Goal: Task Accomplishment & Management: Manage account settings

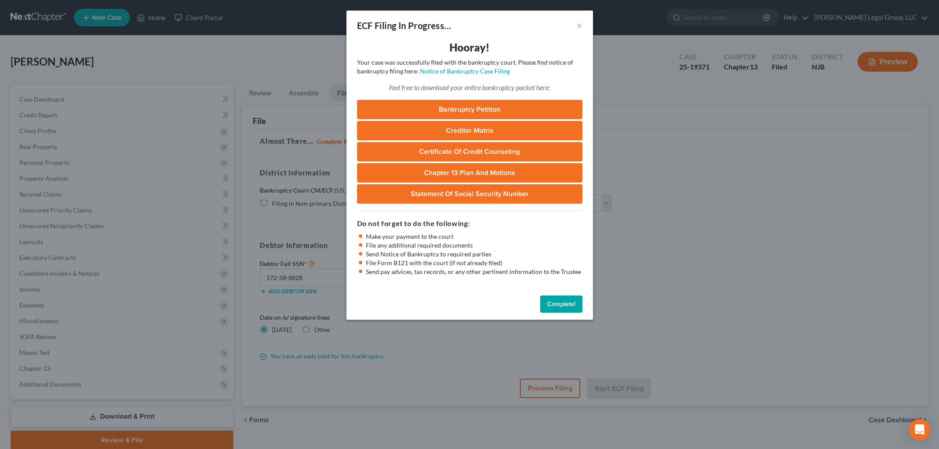
select select "3"
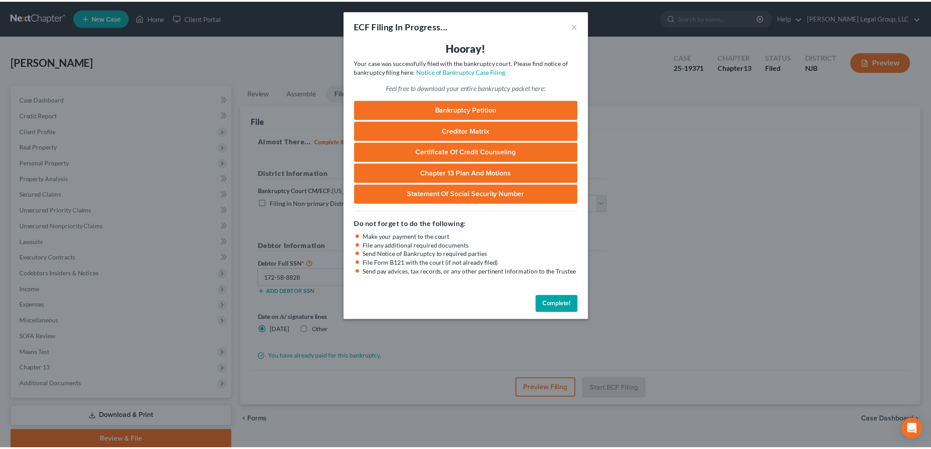
scroll to position [33, 0]
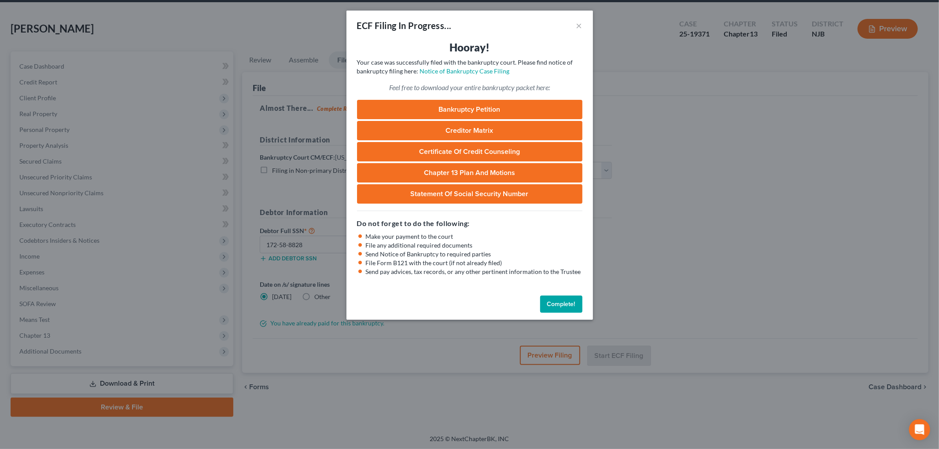
click at [561, 302] on button "Complete!" at bounding box center [561, 305] width 42 height 18
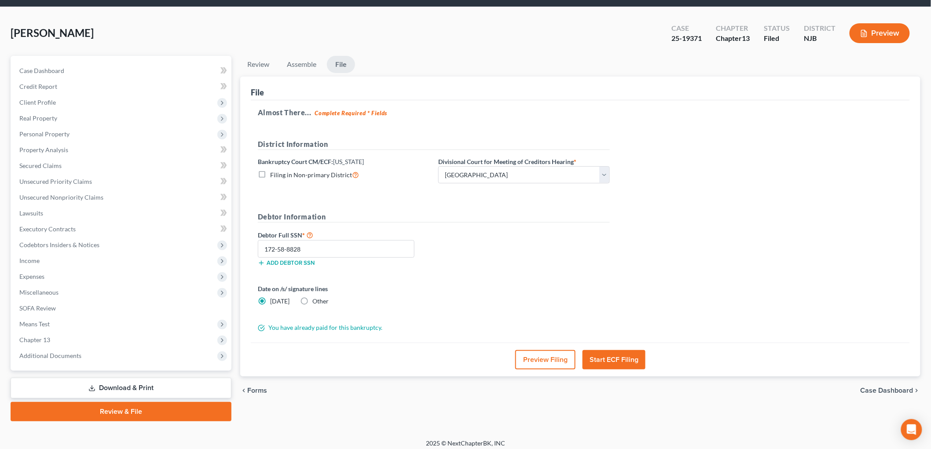
scroll to position [0, 0]
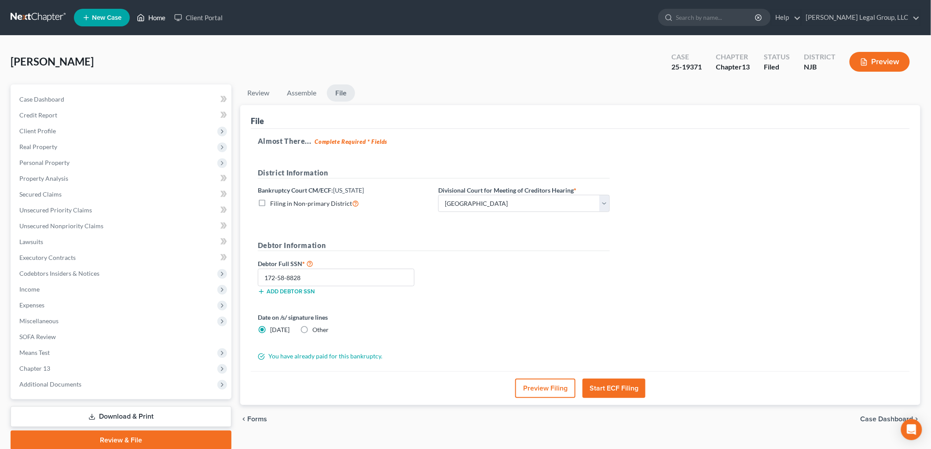
click at [162, 20] on link "Home" at bounding box center [150, 18] width 37 height 16
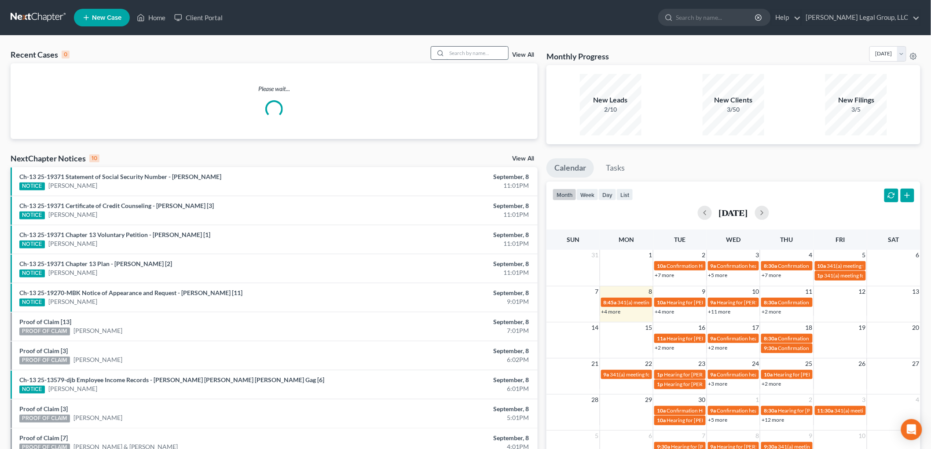
click at [474, 54] on input "search" at bounding box center [478, 53] width 62 height 13
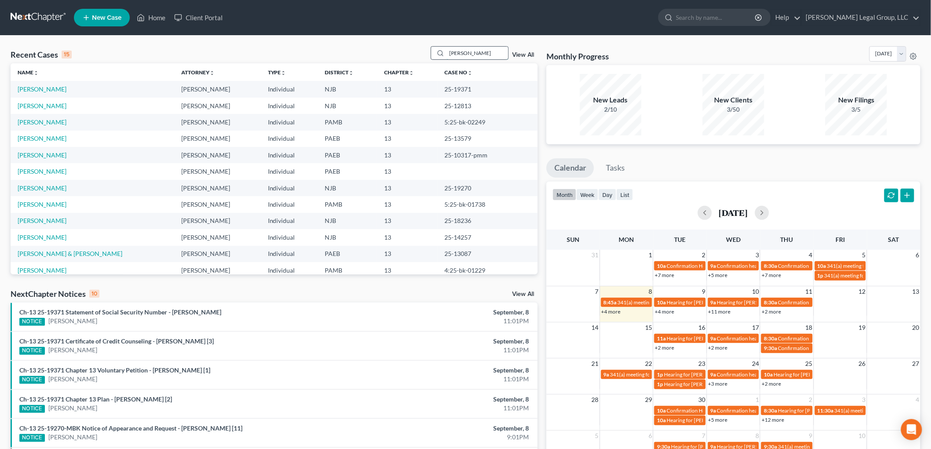
type input "[PERSON_NAME]"
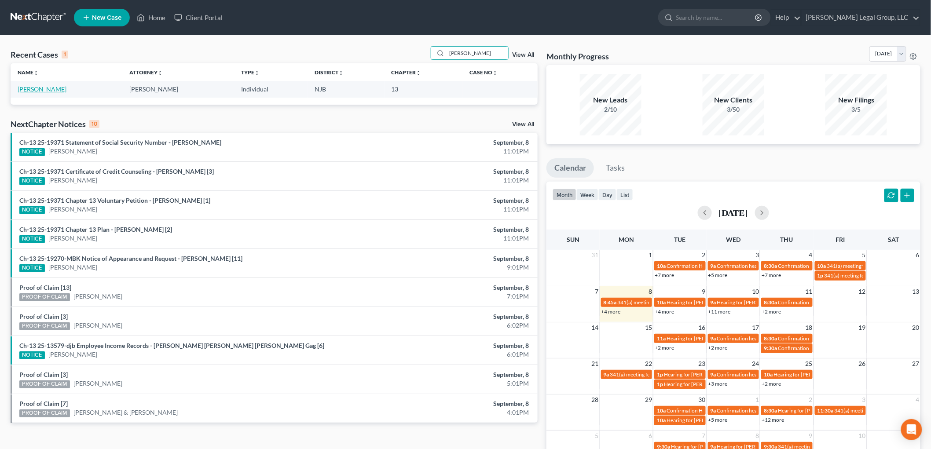
click at [48, 87] on link "[PERSON_NAME]" at bounding box center [42, 88] width 49 height 7
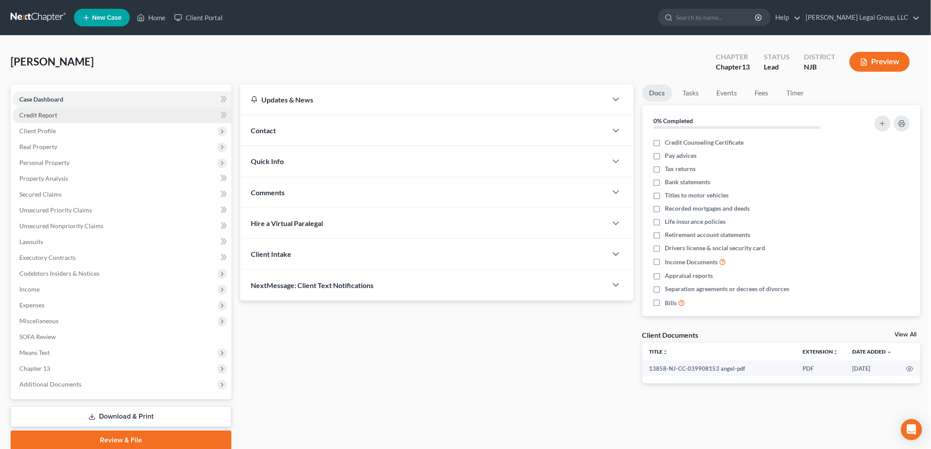
click at [55, 119] on link "Credit Report" at bounding box center [121, 115] width 219 height 16
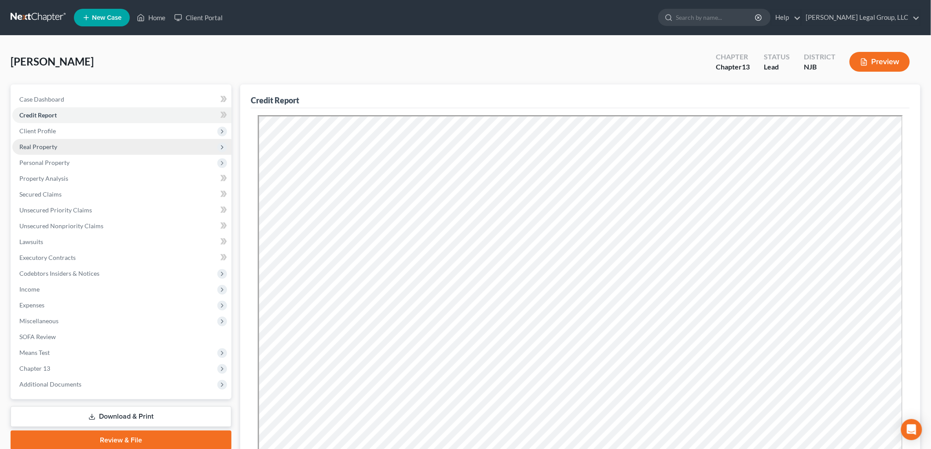
click at [51, 133] on span "Client Profile" at bounding box center [37, 130] width 37 height 7
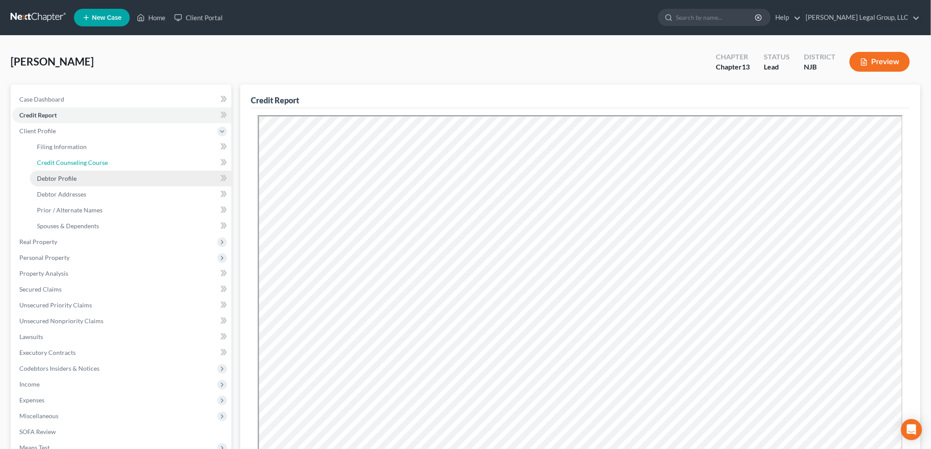
click at [80, 166] on link "Credit Counseling Course" at bounding box center [131, 163] width 202 height 16
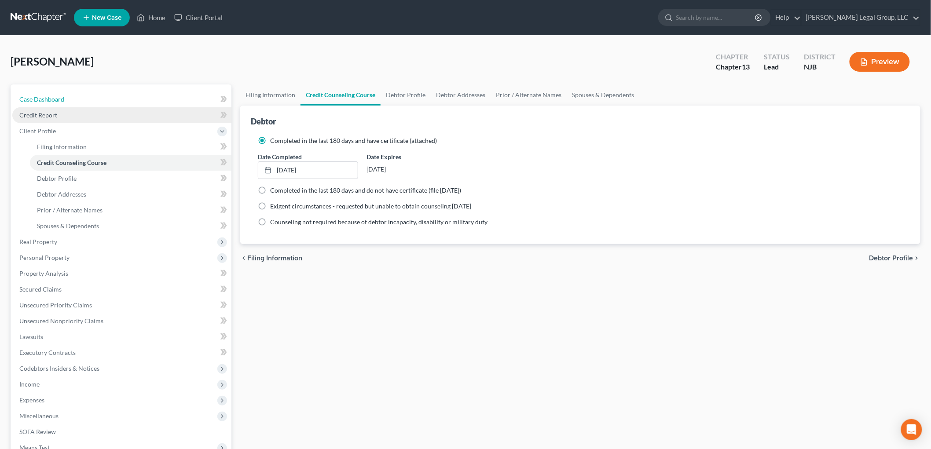
click at [60, 99] on span "Case Dashboard" at bounding box center [41, 99] width 45 height 7
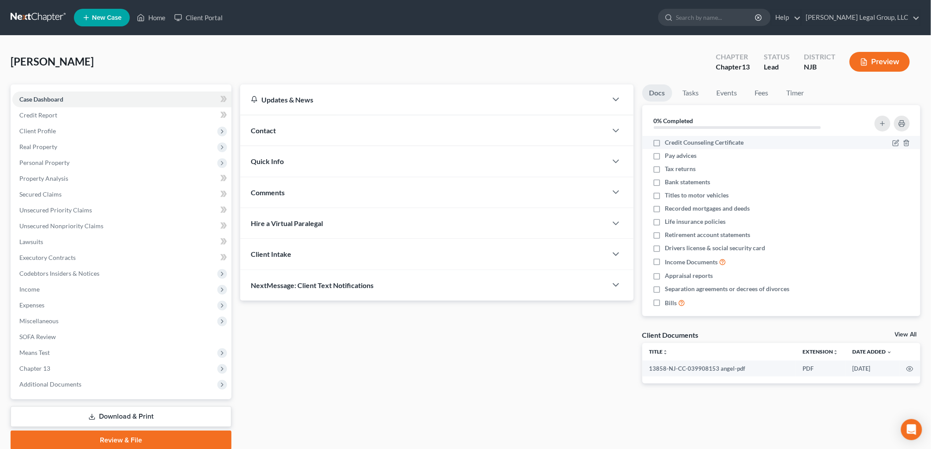
click at [702, 143] on span "Credit Counseling Certificate" at bounding box center [704, 142] width 79 height 9
click at [675, 143] on input "Credit Counseling Certificate" at bounding box center [672, 141] width 6 height 6
checkbox input "true"
drag, startPoint x: 674, startPoint y: 169, endPoint x: 667, endPoint y: 208, distance: 39.9
click at [674, 169] on span "Tax returns" at bounding box center [680, 169] width 31 height 9
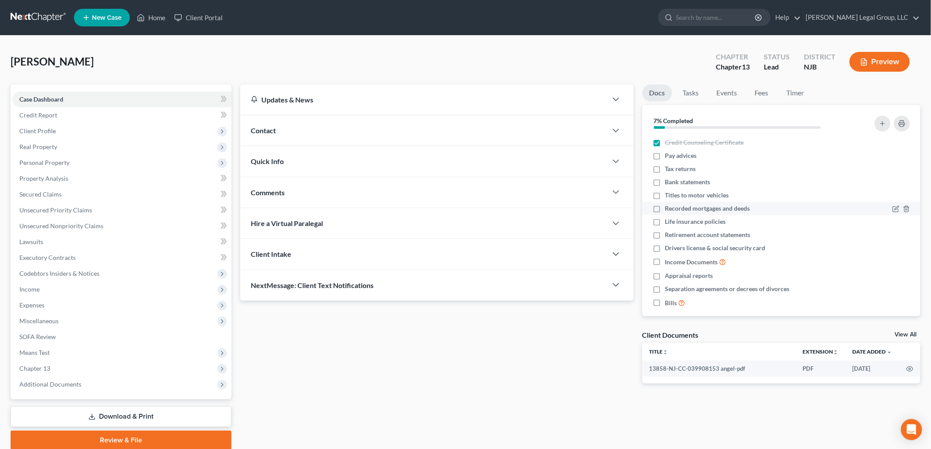
click at [674, 169] on input "Tax returns" at bounding box center [672, 168] width 6 height 6
checkbox input "true"
click at [665, 181] on label "Bank statements" at bounding box center [687, 182] width 45 height 9
click at [669, 181] on input "Bank statements" at bounding box center [672, 181] width 6 height 6
checkbox input "true"
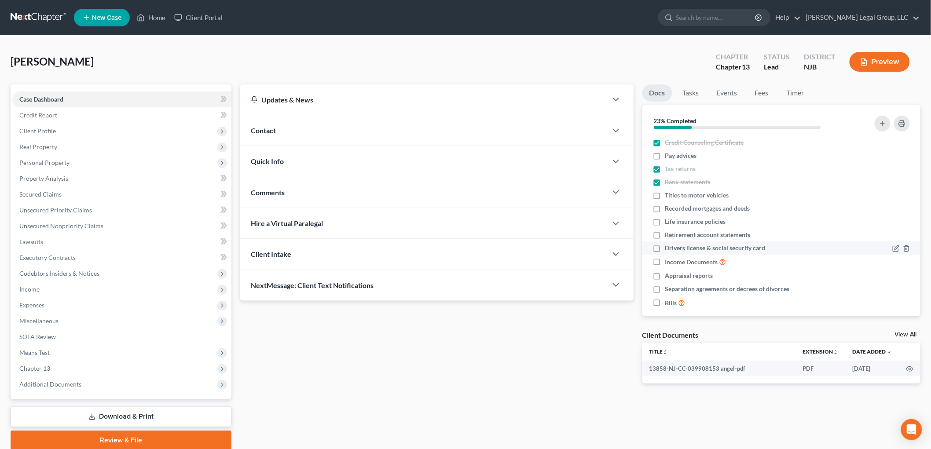
click at [665, 248] on label "Drivers license & social security card" at bounding box center [715, 248] width 100 height 9
click at [669, 248] on input "Drivers license & social security card" at bounding box center [672, 247] width 6 height 6
checkbox input "true"
click at [43, 290] on span "Income" at bounding box center [121, 290] width 219 height 16
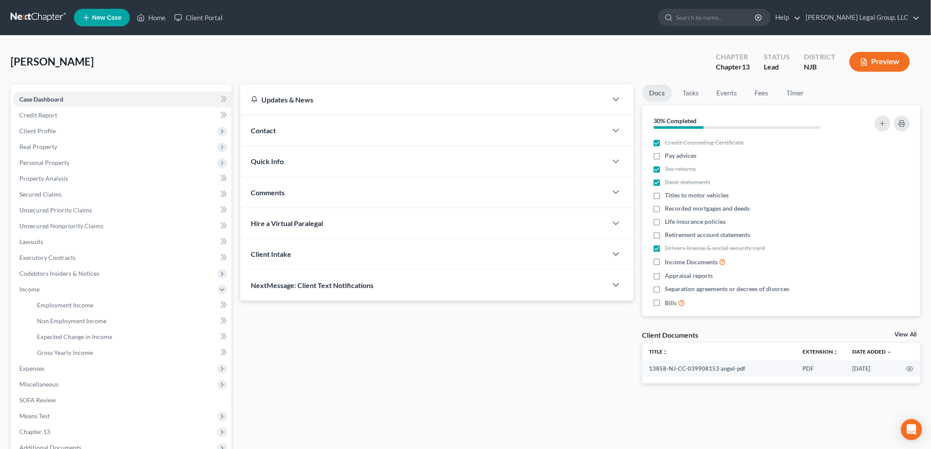
drag, startPoint x: 514, startPoint y: 390, endPoint x: 0, endPoint y: 306, distance: 520.9
click at [514, 390] on div "Updates & News × [US_STATE][GEOGRAPHIC_DATA] Notes Take a look at NextChapter's…" at bounding box center [437, 240] width 402 height 313
drag, startPoint x: 73, startPoint y: 301, endPoint x: 716, endPoint y: 184, distance: 653.1
click at [73, 300] on link "Employment Income" at bounding box center [131, 306] width 202 height 16
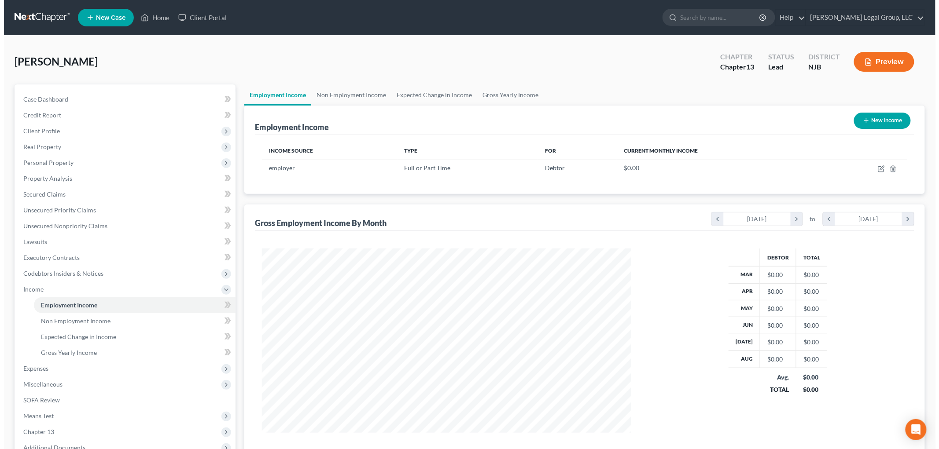
scroll to position [184, 386]
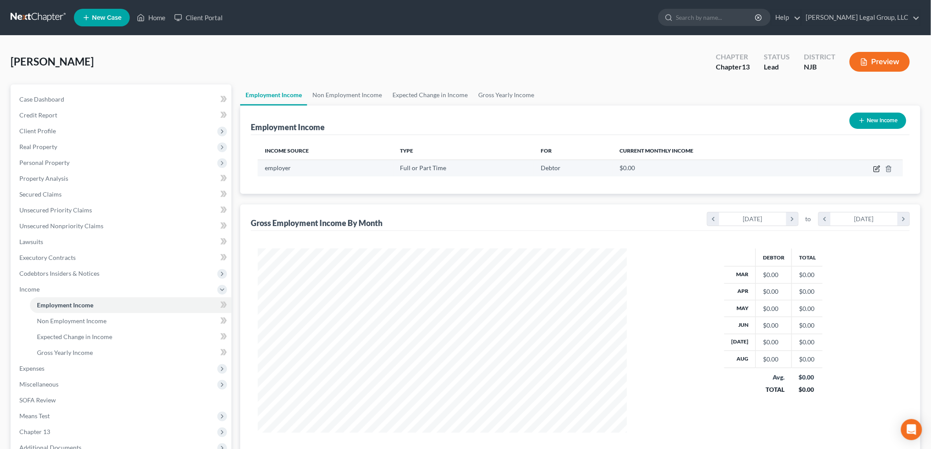
click at [877, 169] on icon "button" at bounding box center [877, 168] width 7 height 7
select select "0"
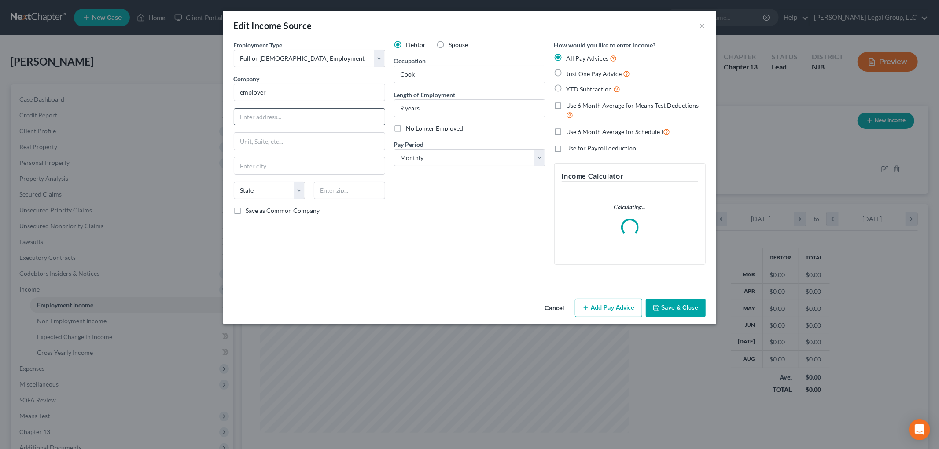
scroll to position [186, 390]
drag, startPoint x: 317, startPoint y: 92, endPoint x: 175, endPoint y: 98, distance: 142.3
click at [175, 98] on div "Edit Income Source × Employment Type * Select Full or [DEMOGRAPHIC_DATA] Employ…" at bounding box center [469, 224] width 939 height 449
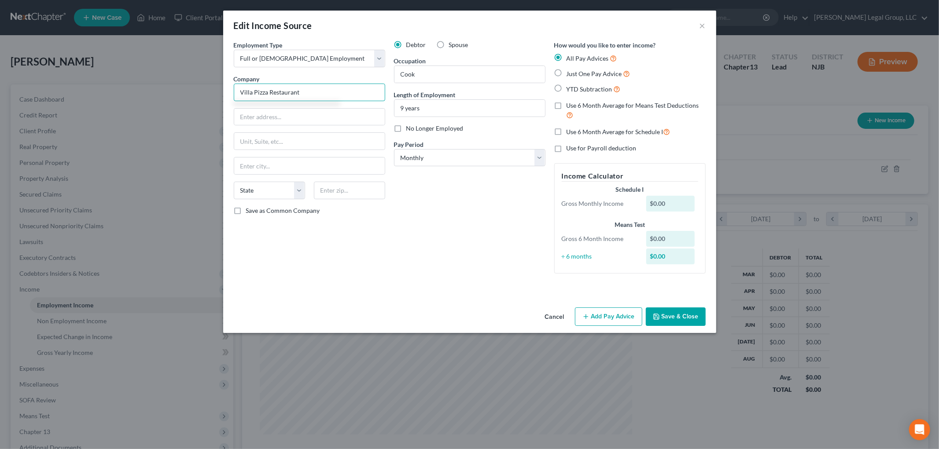
type input "Villa Pizza Restaurant"
type input "[STREET_ADDRESS][PERSON_NAME]"
type input "08640"
type input "[GEOGRAPHIC_DATA]"
select select "33"
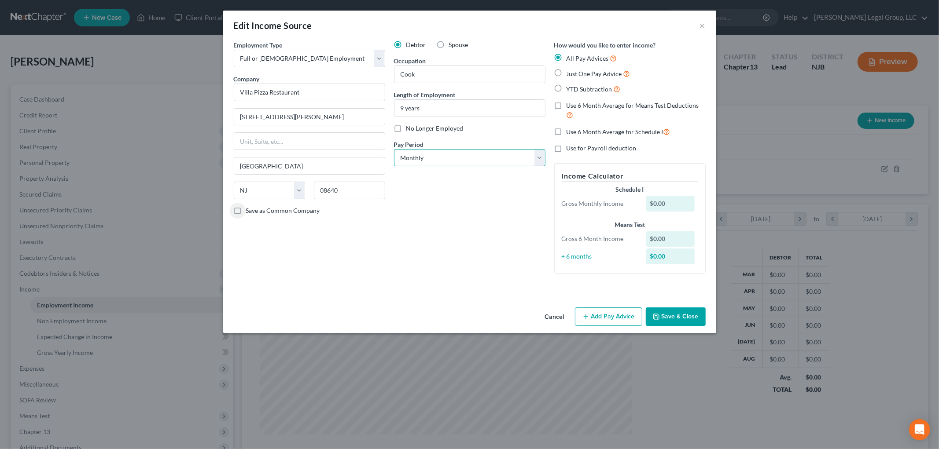
click at [450, 164] on select "Select Monthly Twice Monthly Every Other Week Weekly" at bounding box center [469, 158] width 151 height 18
select select "3"
click at [394, 149] on select "Select Monthly Twice Monthly Every Other Week Weekly" at bounding box center [469, 158] width 151 height 18
click at [611, 318] on button "Add Pay Advice" at bounding box center [608, 317] width 67 height 18
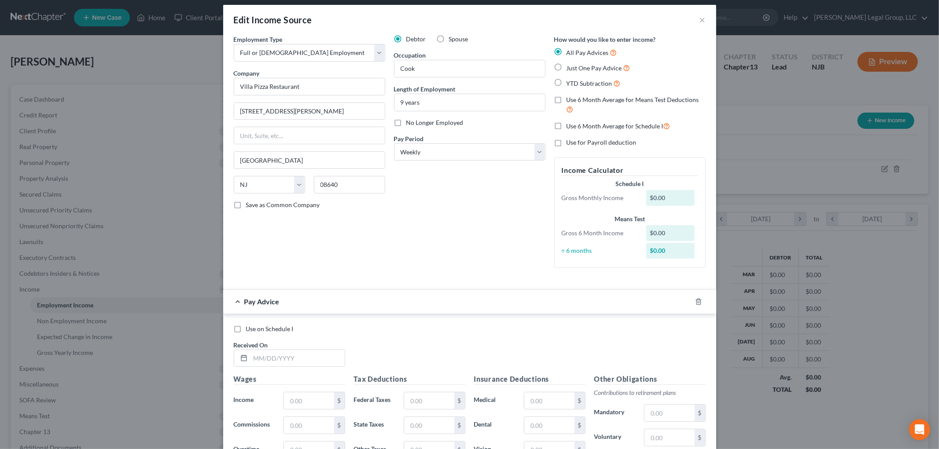
scroll to position [0, 0]
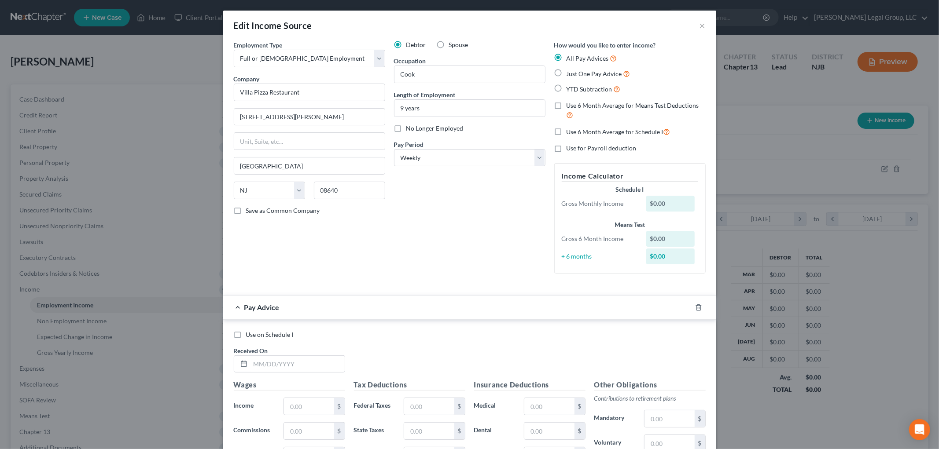
click at [566, 77] on span "Just One Pay Advice" at bounding box center [593, 73] width 55 height 7
click at [570, 74] on input "Just One Pay Advice" at bounding box center [573, 72] width 6 height 6
radio input "true"
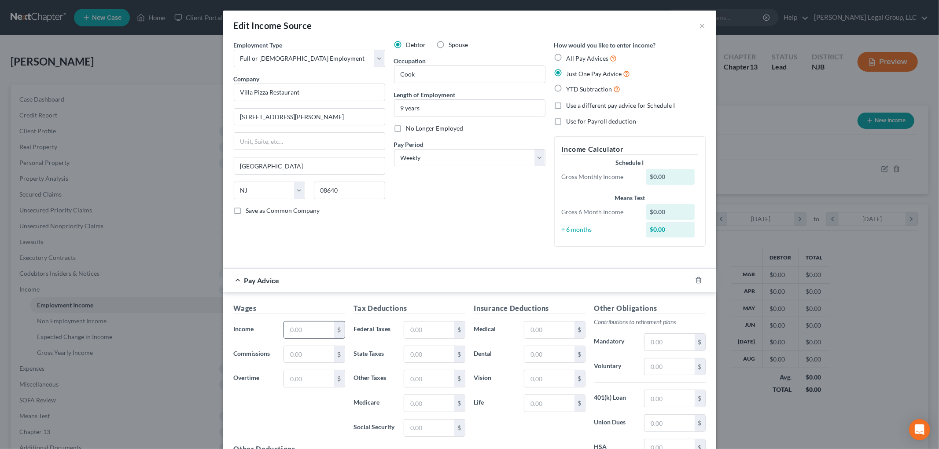
click at [334, 326] on div "$" at bounding box center [339, 330] width 11 height 17
click at [308, 329] on input "text" at bounding box center [309, 330] width 50 height 17
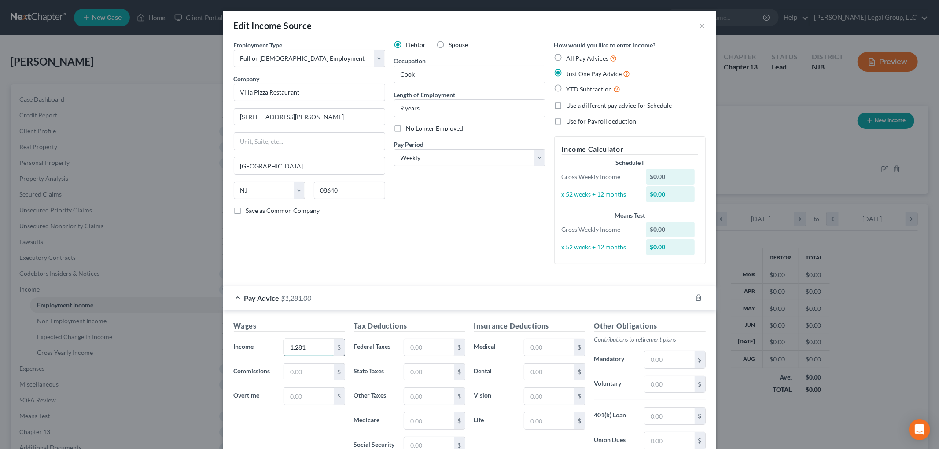
type input "1,281"
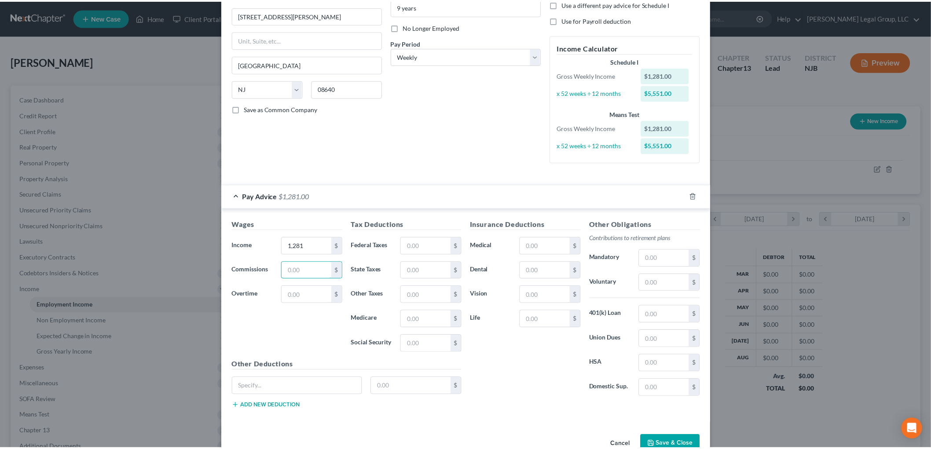
scroll to position [125, 0]
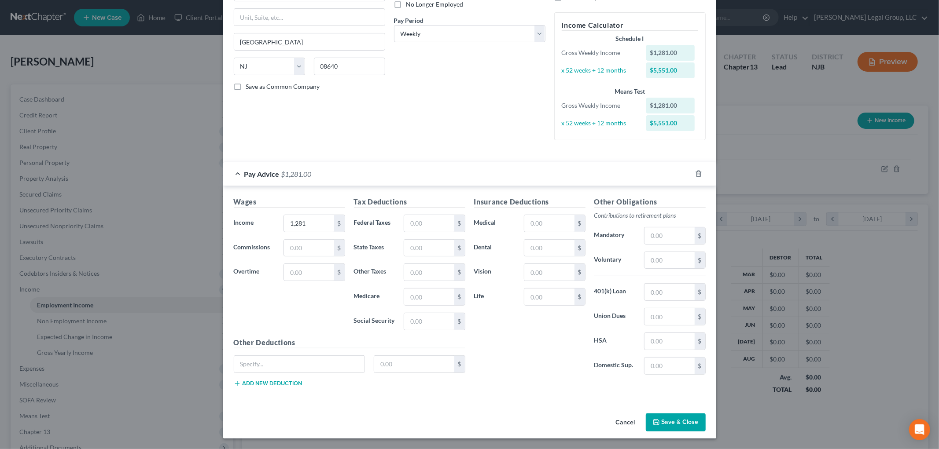
click at [668, 422] on button "Save & Close" at bounding box center [676, 423] width 60 height 18
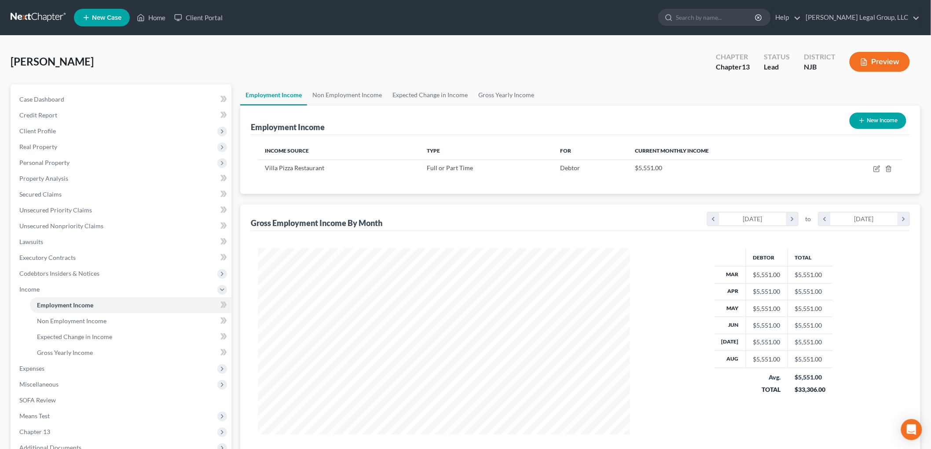
scroll to position [439918, 439716]
click at [60, 371] on span "Expenses" at bounding box center [121, 369] width 219 height 16
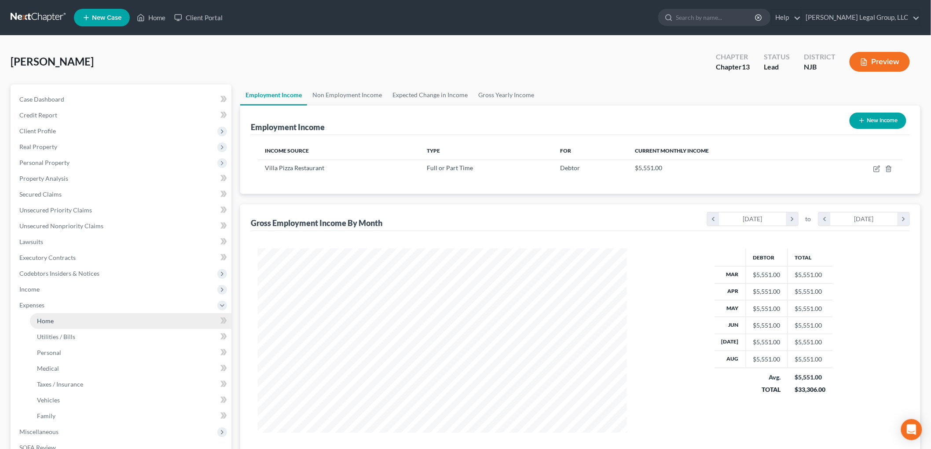
click at [61, 324] on link "Home" at bounding box center [131, 321] width 202 height 16
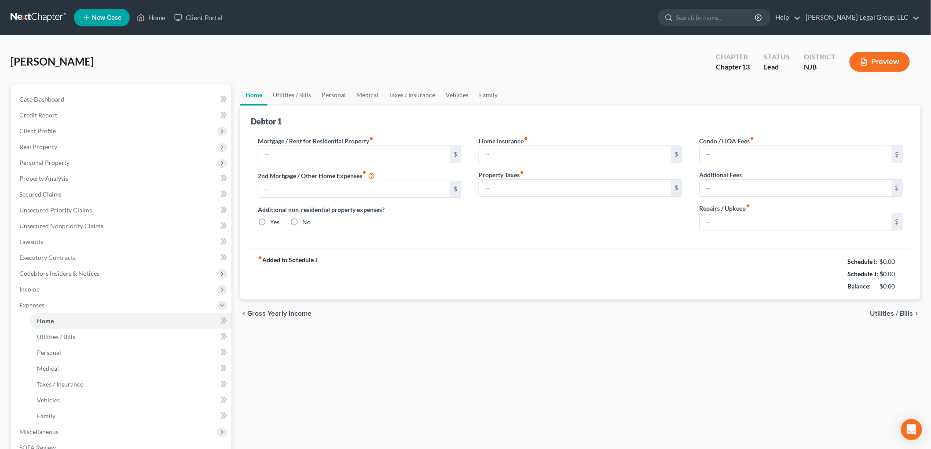
type input "0.00"
radio input "true"
type input "185.00"
type input "300.00"
type input "0.00"
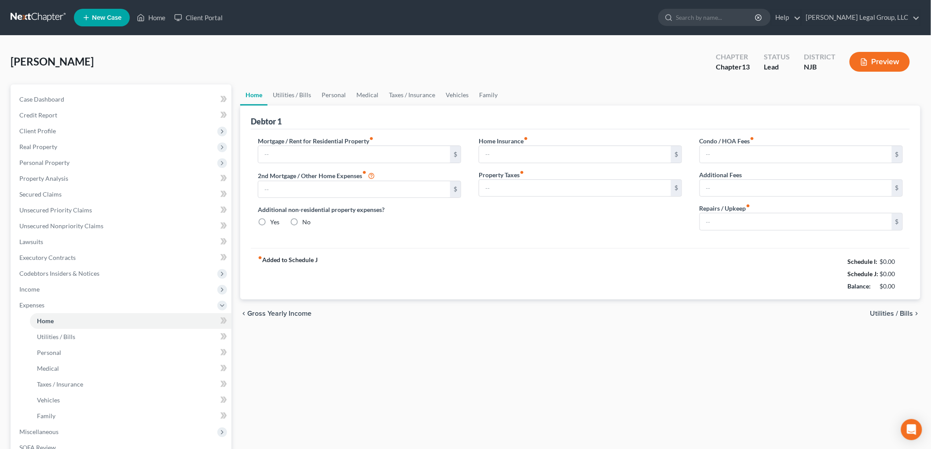
type input "0.00"
click at [20, 296] on span "Income" at bounding box center [121, 290] width 219 height 16
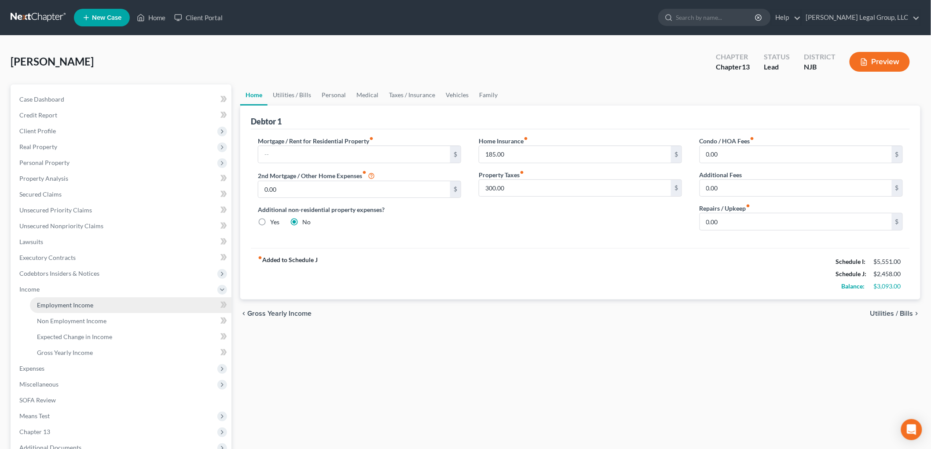
click at [44, 303] on span "Employment Income" at bounding box center [65, 304] width 56 height 7
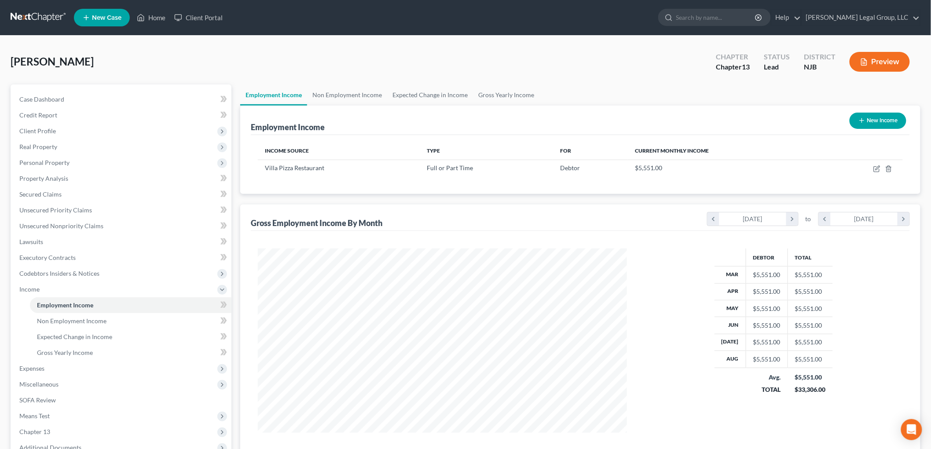
scroll to position [184, 386]
click at [29, 196] on span "Secured Claims" at bounding box center [40, 194] width 42 height 7
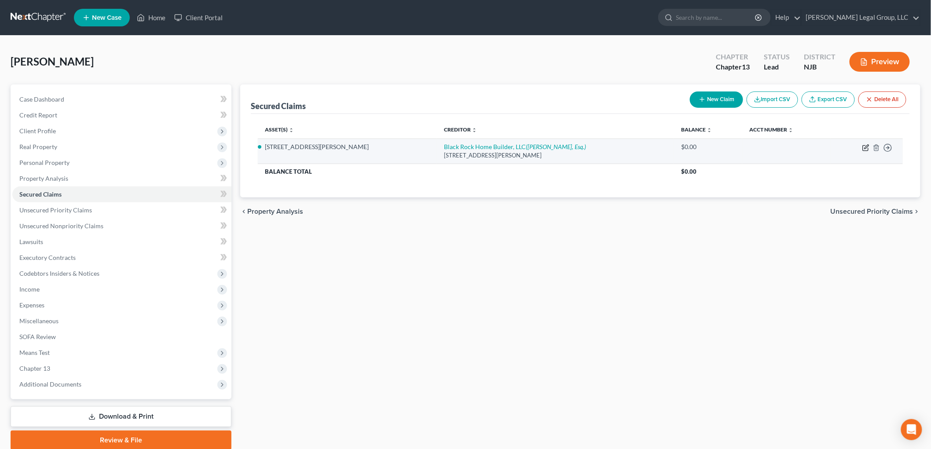
click at [866, 150] on icon "button" at bounding box center [866, 147] width 7 height 7
select select "33"
select select "4"
select select "3"
select select "0"
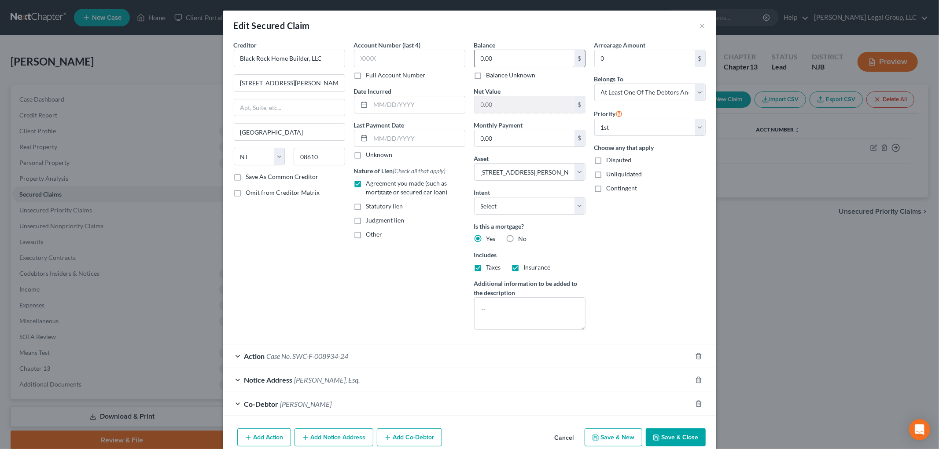
click at [559, 63] on input "0.00" at bounding box center [524, 58] width 100 height 17
type input "814.34"
click at [674, 437] on button "Save & Close" at bounding box center [676, 438] width 60 height 18
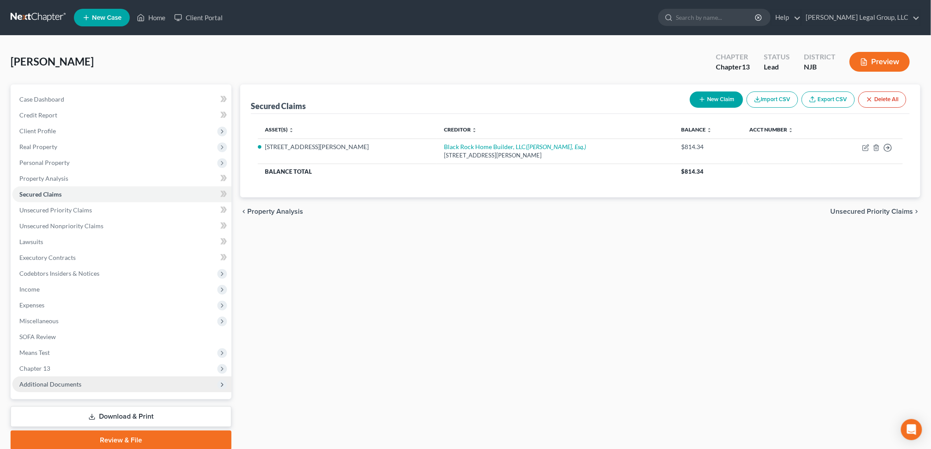
drag, startPoint x: 29, startPoint y: 371, endPoint x: 69, endPoint y: 378, distance: 39.8
click at [29, 371] on span "Chapter 13" at bounding box center [34, 368] width 31 height 7
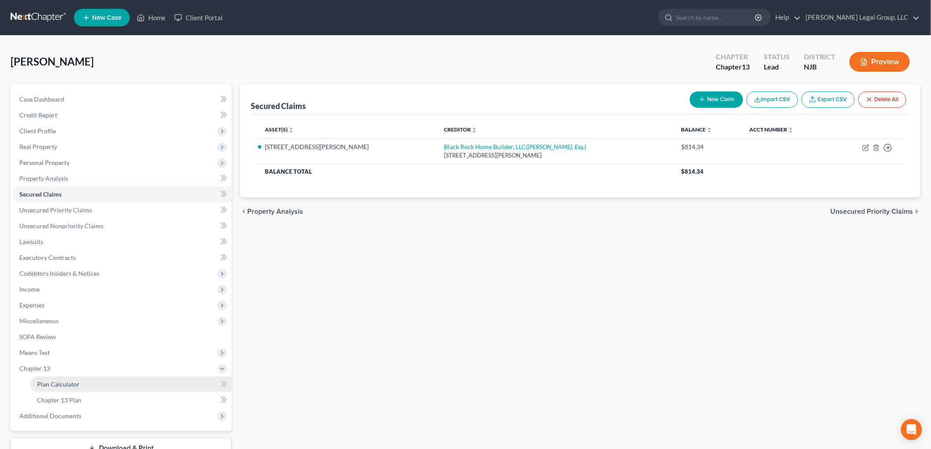
click at [122, 381] on link "Plan Calculator" at bounding box center [131, 385] width 202 height 16
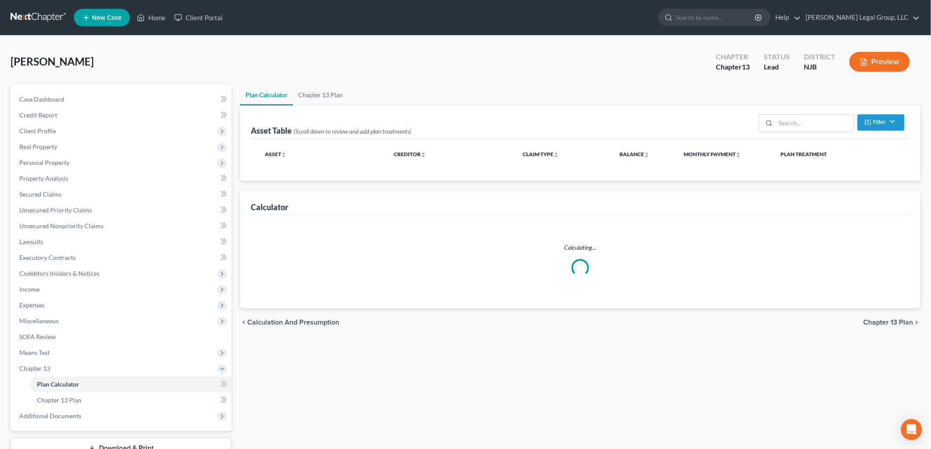
select select "59"
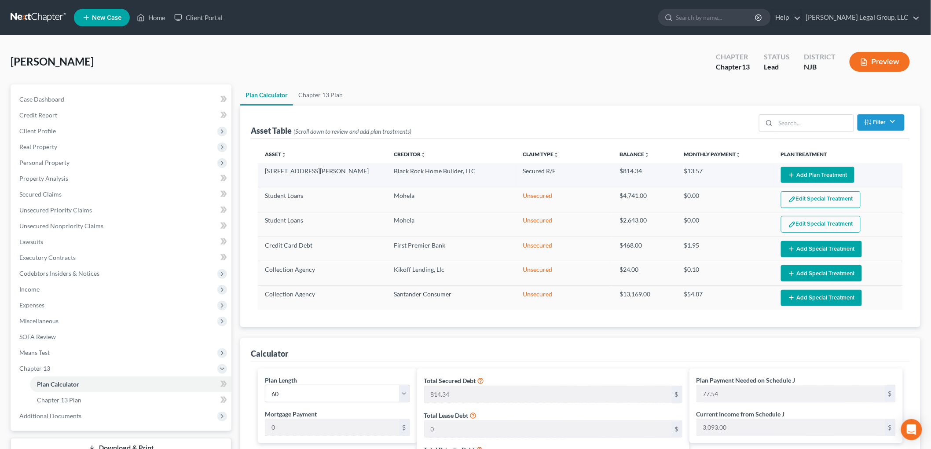
click at [832, 176] on button "Add Plan Treatment" at bounding box center [817, 175] width 73 height 16
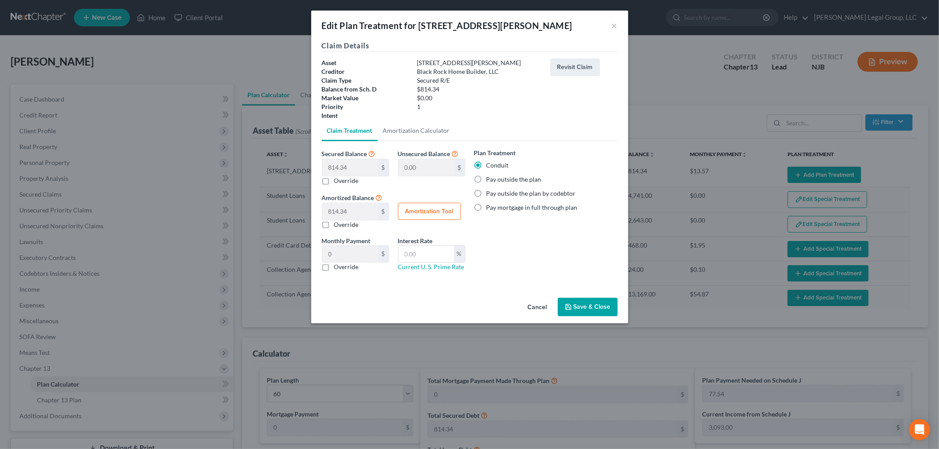
click at [508, 206] on label "Pay mortgage in full through plan" at bounding box center [531, 207] width 91 height 9
click at [496, 206] on input "Pay mortgage in full through plan" at bounding box center [493, 206] width 6 height 6
radio input "true"
click at [590, 309] on button "Save & Close" at bounding box center [588, 307] width 60 height 18
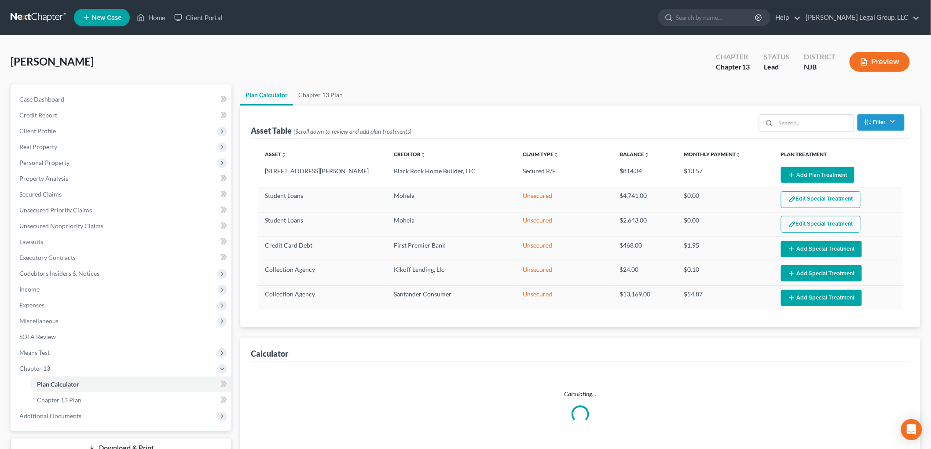
select select "59"
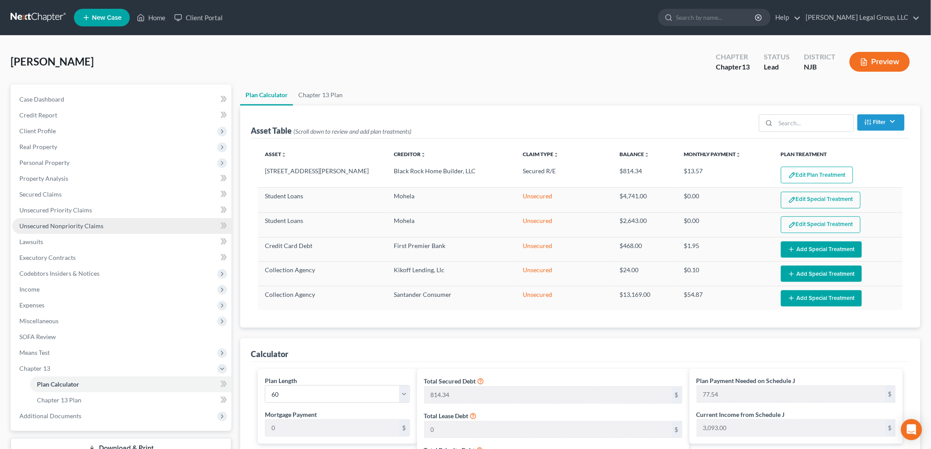
click at [72, 226] on span "Unsecured Nonpriority Claims" at bounding box center [61, 225] width 84 height 7
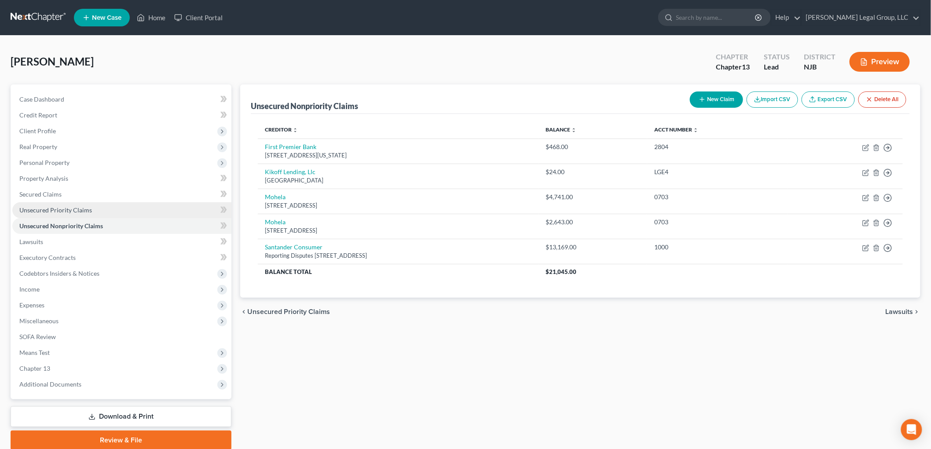
click at [69, 208] on span "Unsecured Priority Claims" at bounding box center [55, 209] width 73 height 7
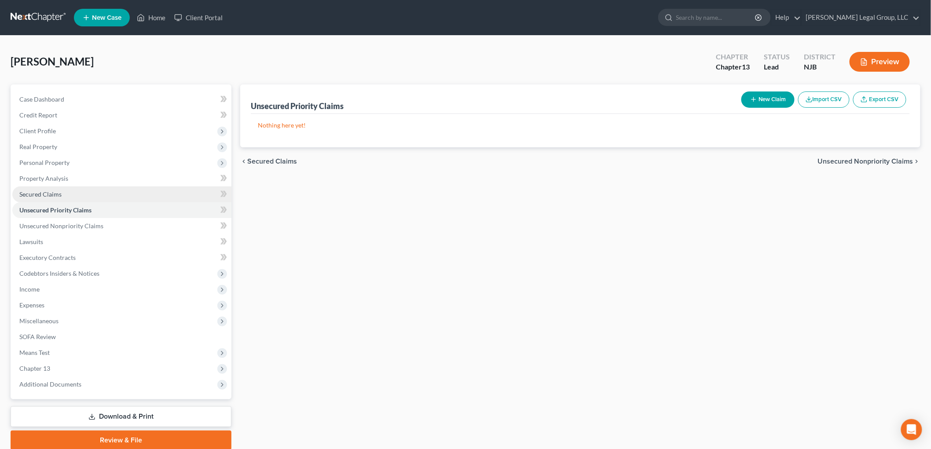
click at [53, 194] on span "Secured Claims" at bounding box center [40, 194] width 42 height 7
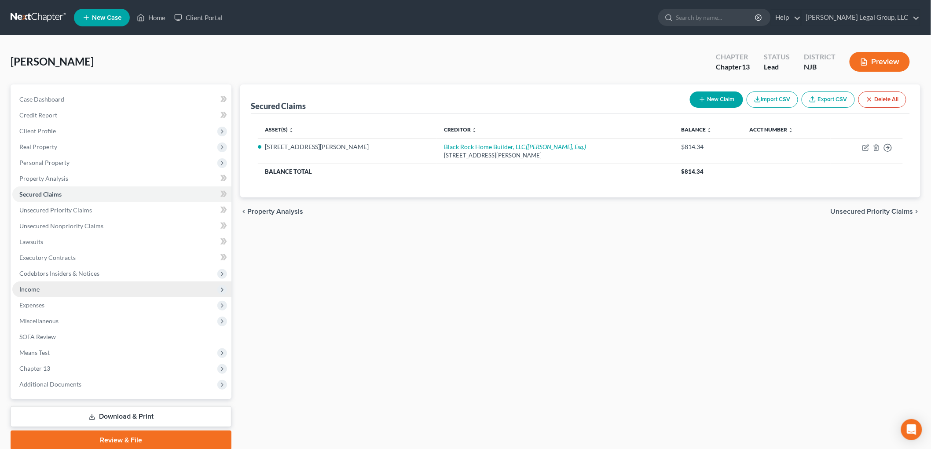
click at [32, 292] on span "Income" at bounding box center [29, 289] width 20 height 7
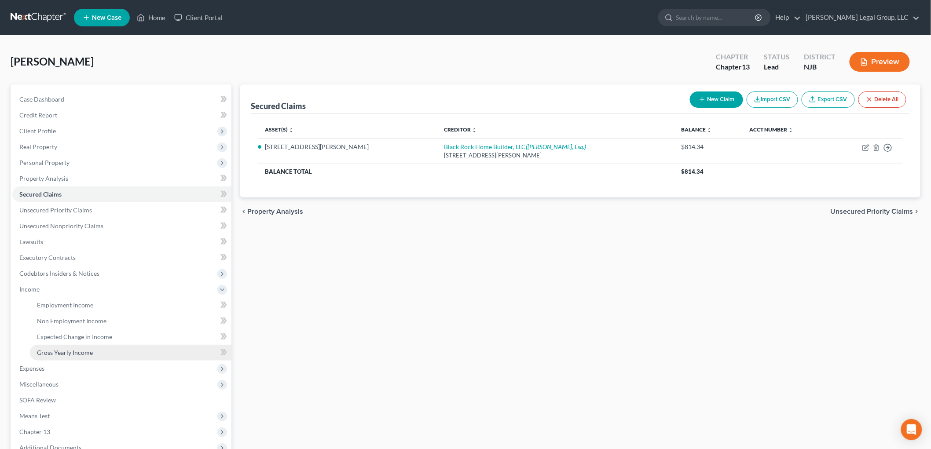
click at [76, 357] on link "Gross Yearly Income" at bounding box center [131, 353] width 202 height 16
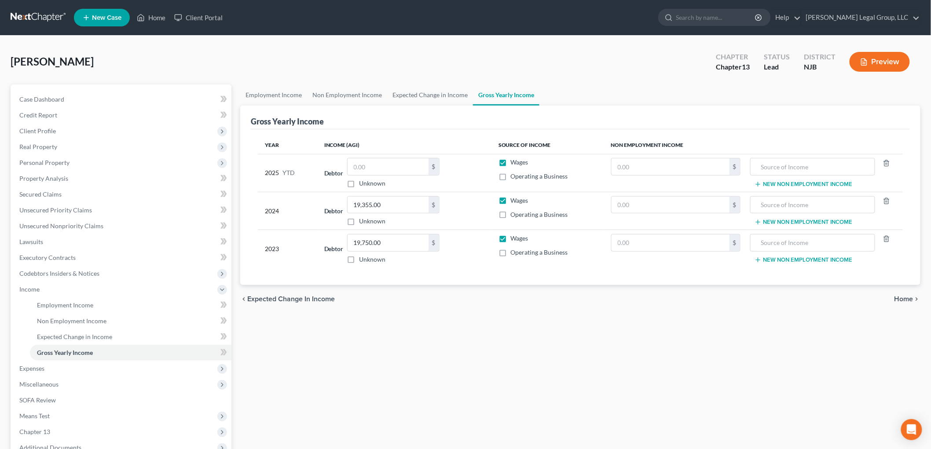
drag, startPoint x: 441, startPoint y: 379, endPoint x: 308, endPoint y: 245, distance: 188.9
click at [441, 379] on div "Employment Income Non Employment Income Expected Change in Income Gross Yearly …" at bounding box center [580, 298] width 689 height 429
click at [375, 163] on input "text" at bounding box center [388, 166] width 81 height 17
type input "66,612"
click at [100, 307] on link "Employment Income" at bounding box center [131, 306] width 202 height 16
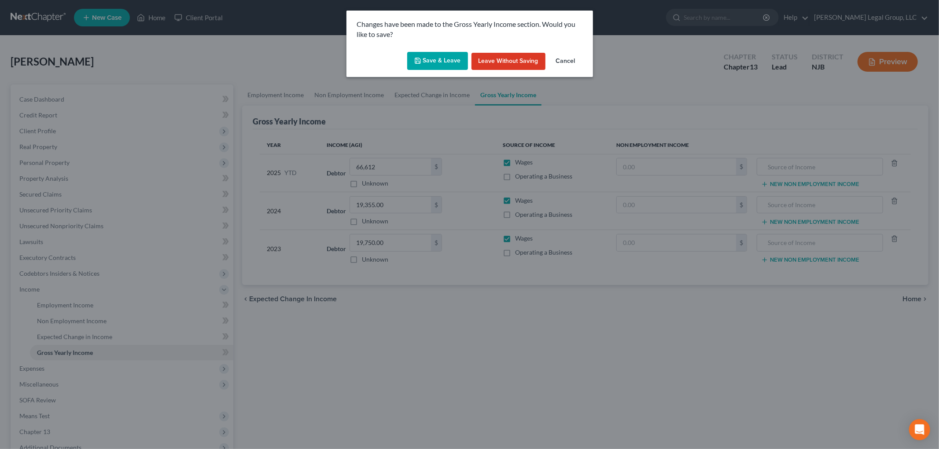
click at [447, 57] on button "Save & Leave" at bounding box center [437, 61] width 61 height 18
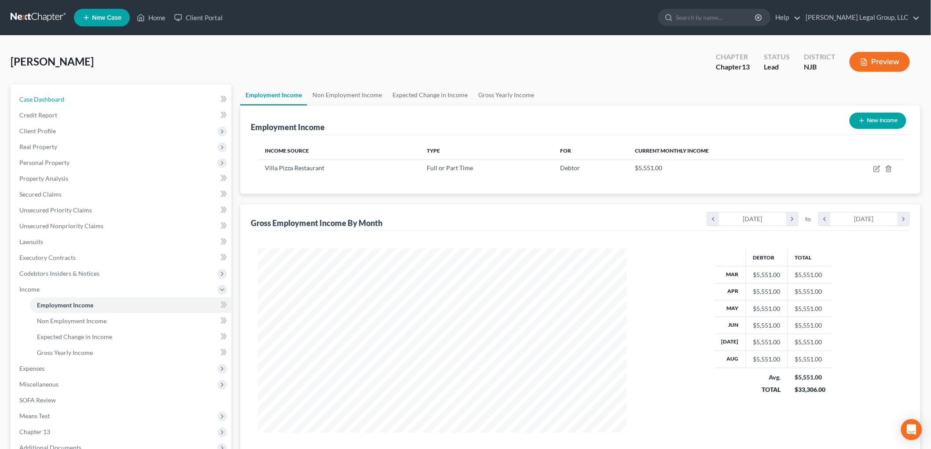
drag, startPoint x: 85, startPoint y: 97, endPoint x: 610, endPoint y: 200, distance: 535.0
click at [85, 97] on link "Case Dashboard" at bounding box center [121, 100] width 219 height 16
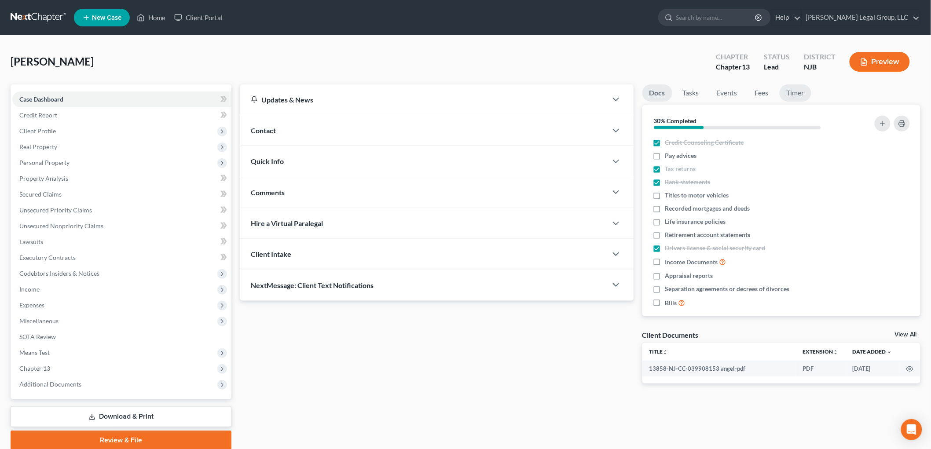
click at [798, 91] on link "Timer" at bounding box center [796, 92] width 32 height 17
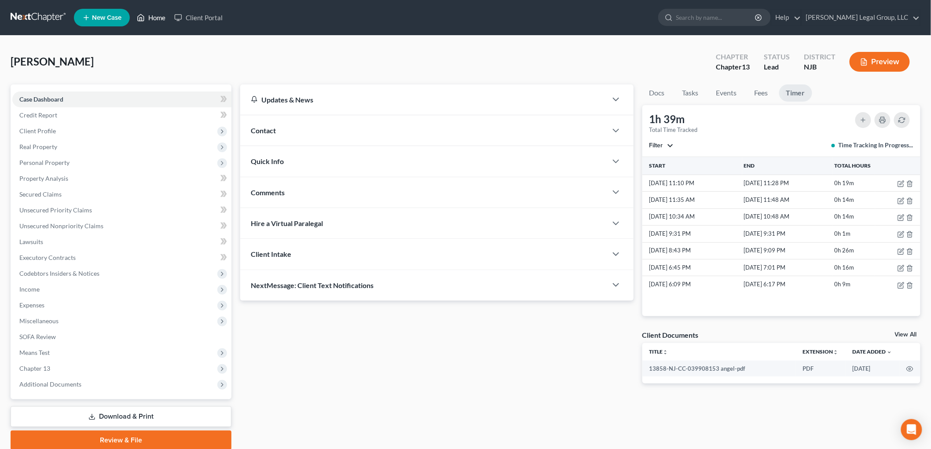
click at [158, 18] on link "Home" at bounding box center [150, 18] width 37 height 16
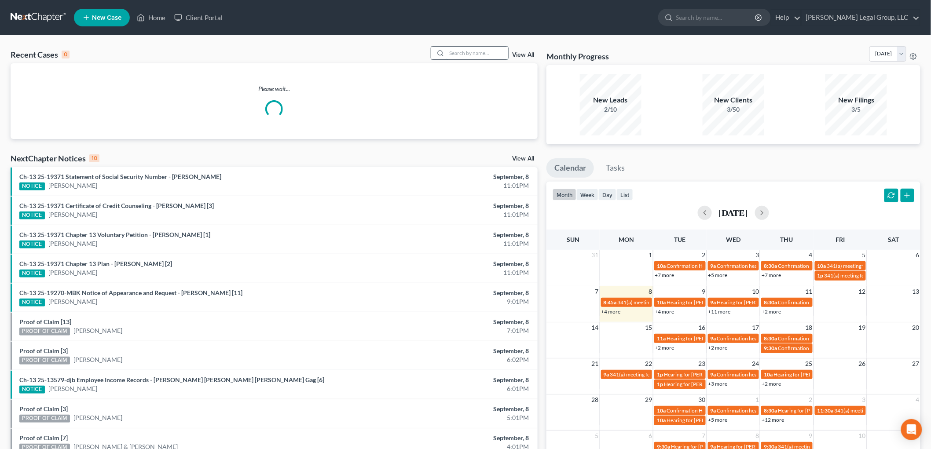
click at [483, 56] on input "search" at bounding box center [478, 53] width 62 height 13
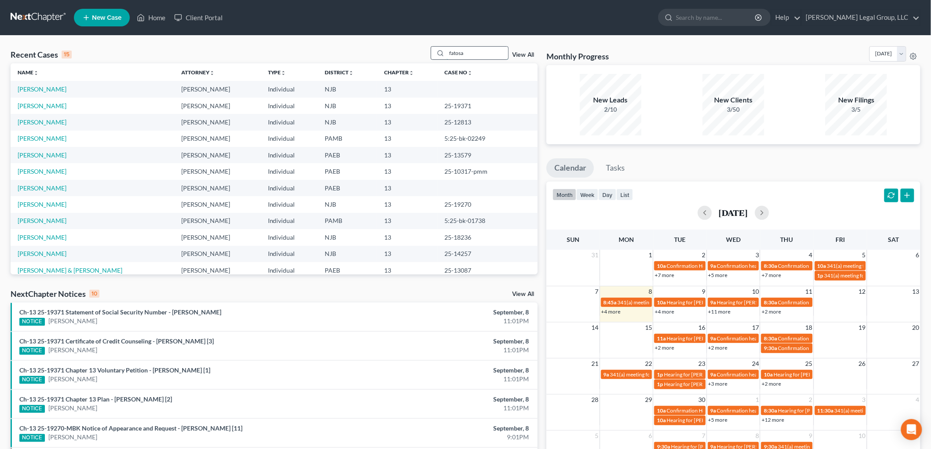
type input "fatosa"
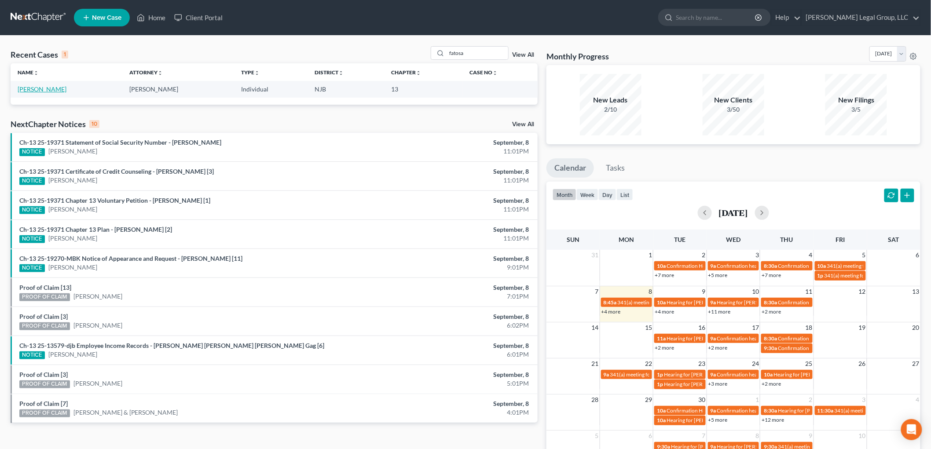
click at [31, 88] on link "Fatosa, Cynthia" at bounding box center [42, 88] width 49 height 7
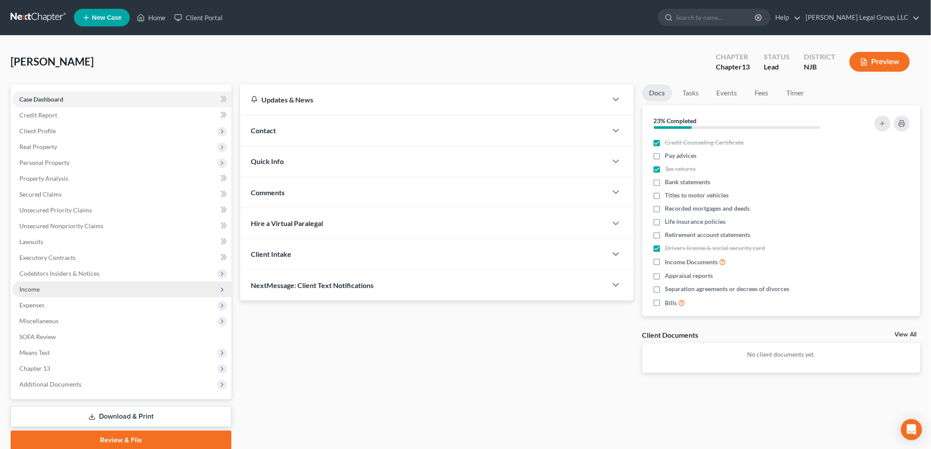
click at [47, 288] on span "Income" at bounding box center [121, 290] width 219 height 16
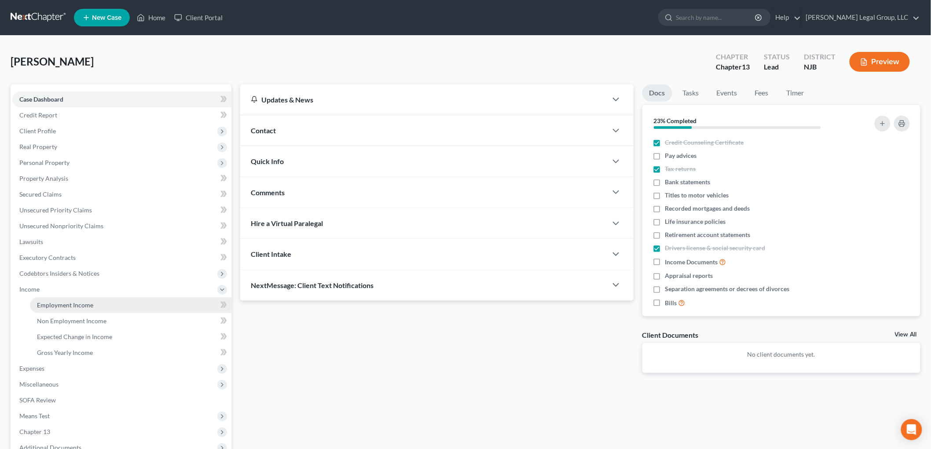
click at [86, 308] on span "Employment Income" at bounding box center [65, 304] width 56 height 7
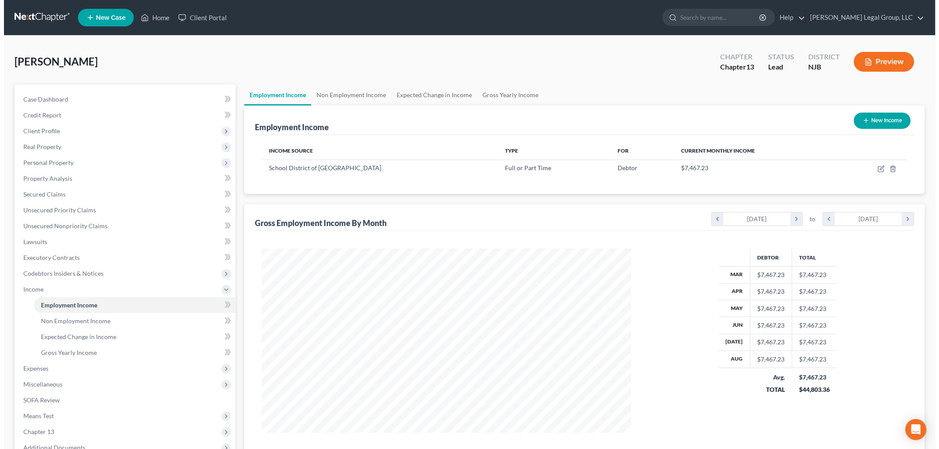
scroll to position [184, 386]
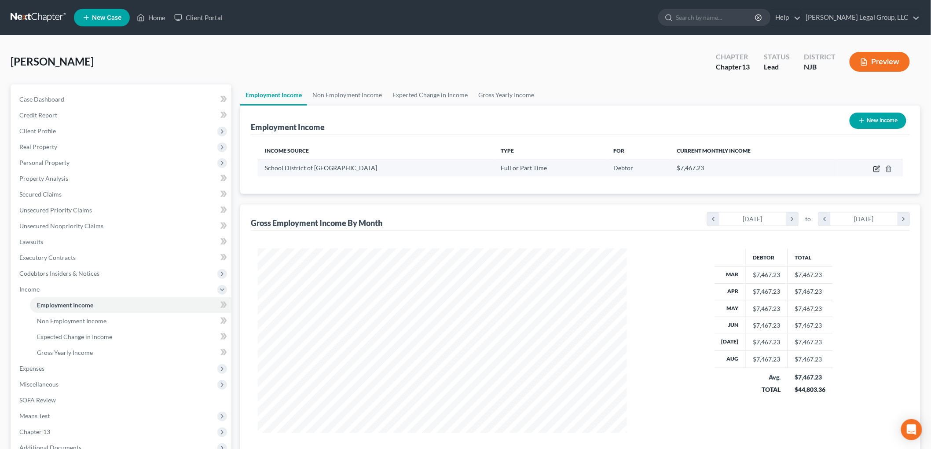
click at [876, 168] on icon "button" at bounding box center [877, 168] width 7 height 7
select select "0"
select select "39"
select select "2"
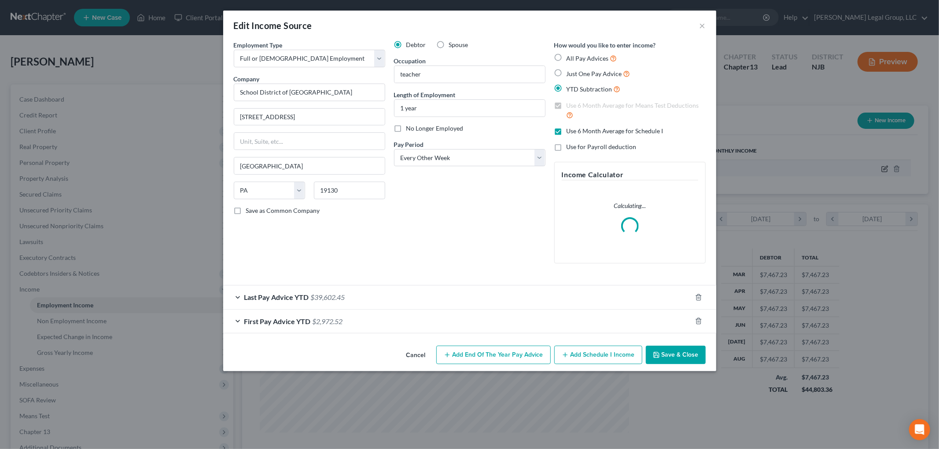
scroll to position [186, 390]
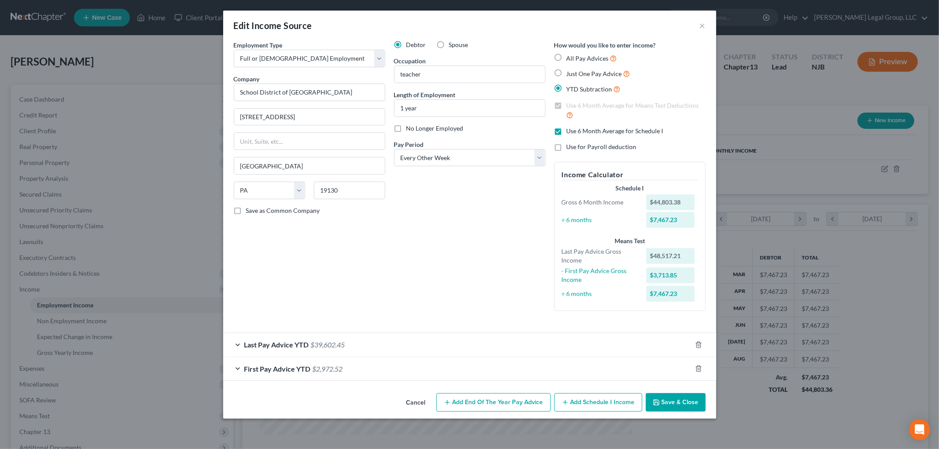
click at [341, 349] on span "$39,602.45" at bounding box center [328, 345] width 34 height 8
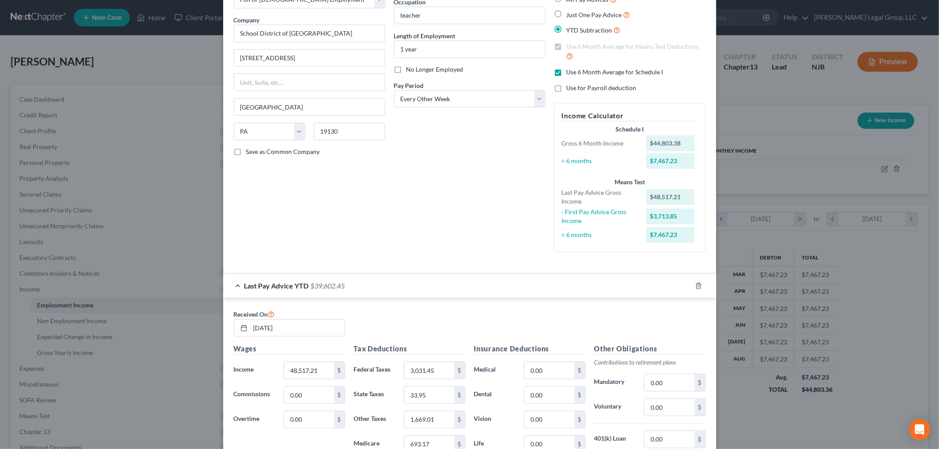
scroll to position [147, 0]
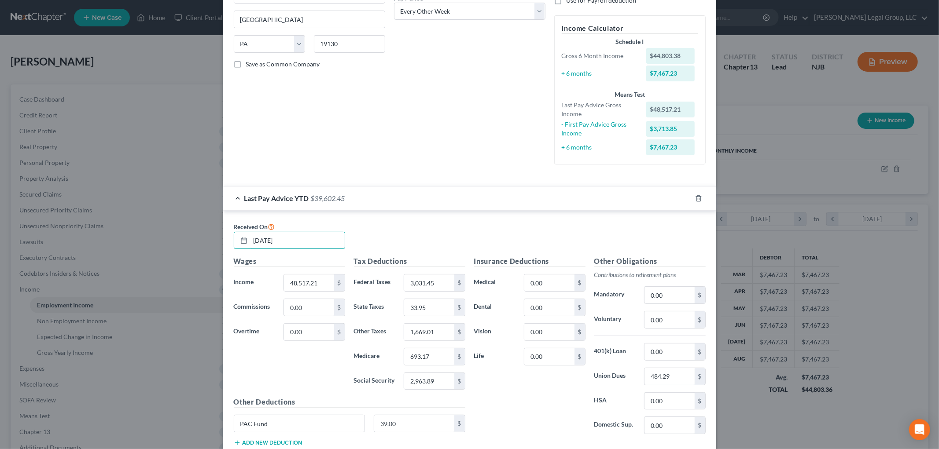
drag, startPoint x: 289, startPoint y: 236, endPoint x: 198, endPoint y: 232, distance: 90.7
click at [198, 232] on div "Edit Income Source × Employment Type * Select Full or Part Time Employment Self…" at bounding box center [469, 224] width 939 height 449
type input "09/15/2025"
type input "53,481.11"
click at [442, 283] on input "3,031.45" at bounding box center [429, 283] width 50 height 17
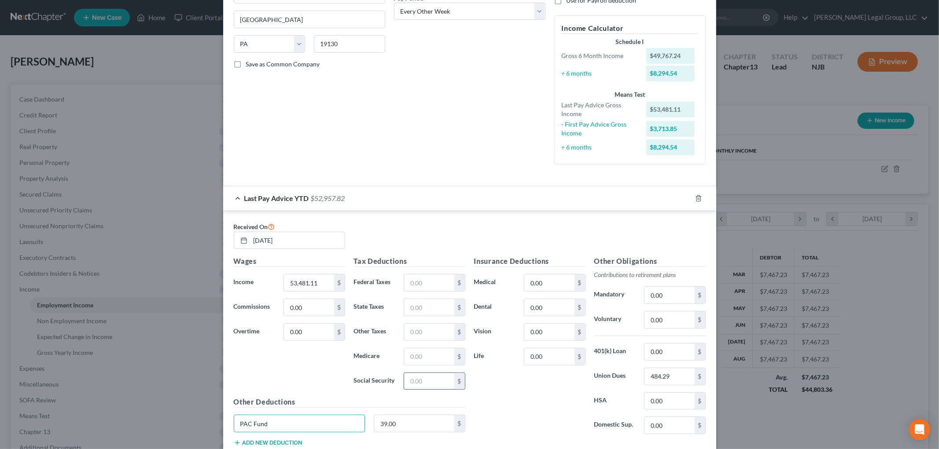
click at [429, 386] on input "text" at bounding box center [429, 381] width 50 height 17
type input "4,504.01"
type input "4,603.05"
type input "1,053.36"
click at [675, 378] on input "484.29" at bounding box center [669, 376] width 50 height 17
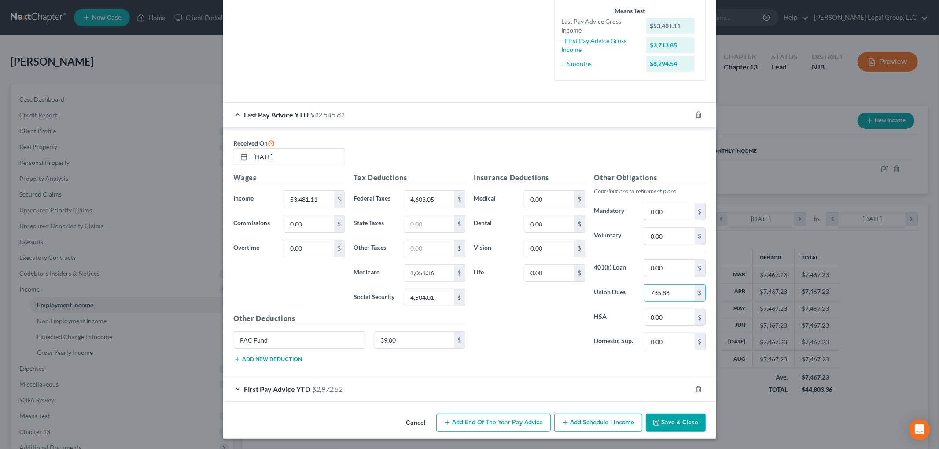
scroll to position [231, 0]
type input "735.88"
click at [435, 342] on input "39.00" at bounding box center [414, 339] width 80 height 17
type input "57"
click at [443, 225] on input "text" at bounding box center [429, 223] width 50 height 17
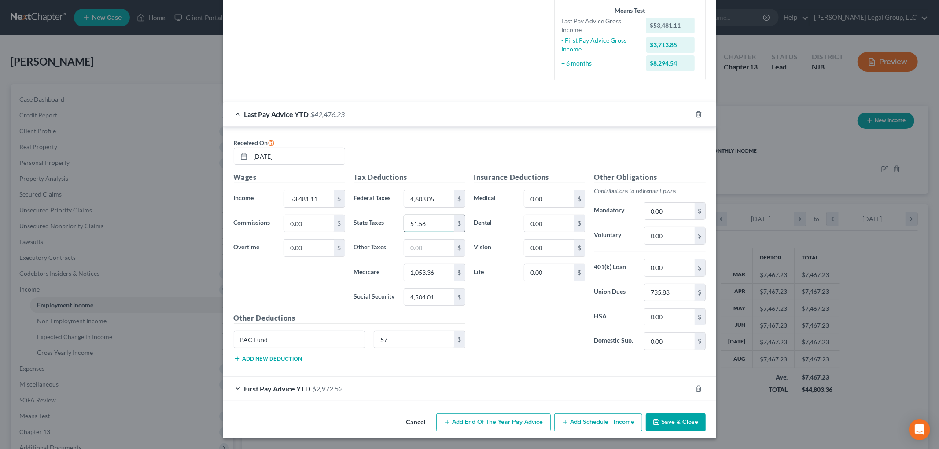
type input "51.58"
type input "2,533.28"
click at [547, 206] on input "0.00" at bounding box center [549, 199] width 50 height 17
type input "1,046.61"
click at [662, 209] on input "0.00" at bounding box center [669, 211] width 50 height 17
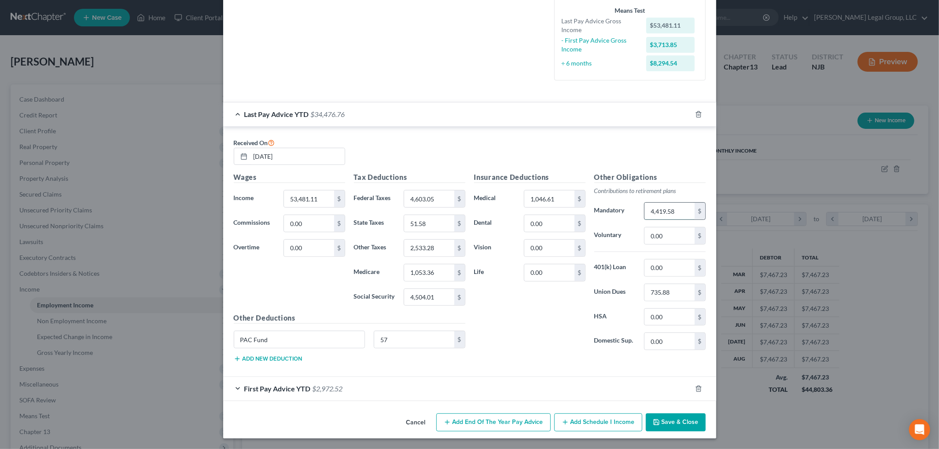
type input "4,419.58"
type input "1,099.28"
type input "0"
click at [333, 390] on span "$2,972.52" at bounding box center [327, 389] width 30 height 8
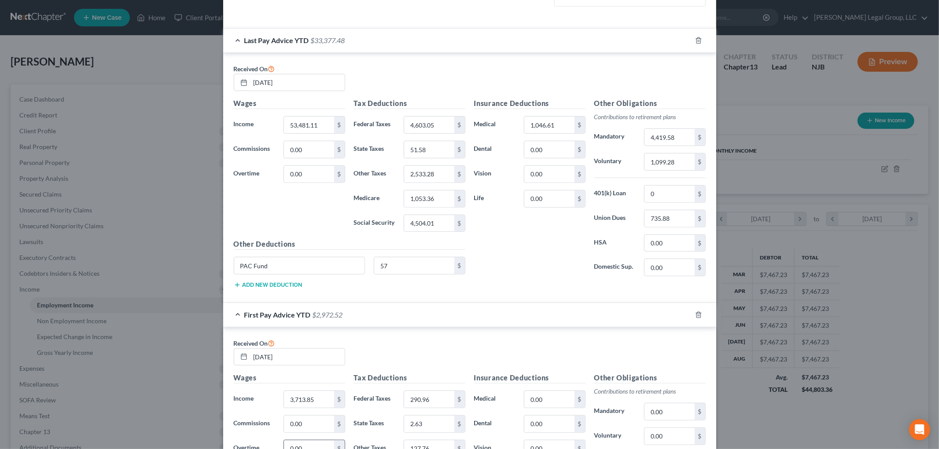
scroll to position [427, 0]
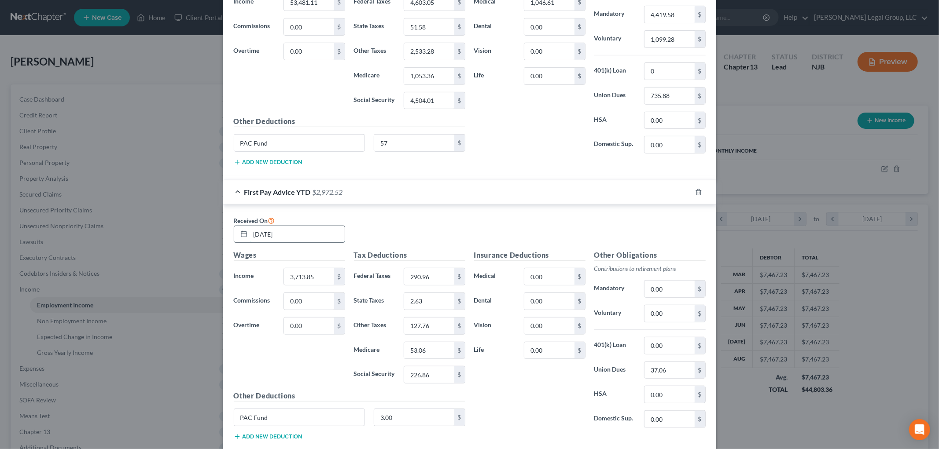
click at [305, 236] on input "01/03/2025" at bounding box center [297, 234] width 94 height 17
drag, startPoint x: 305, startPoint y: 237, endPoint x: 203, endPoint y: 219, distance: 104.0
click at [203, 219] on div "Edit Income Source × Employment Type * Select Full or Part Time Employment Self…" at bounding box center [469, 224] width 939 height 449
type input "03/28/2025"
type input "19,061.67"
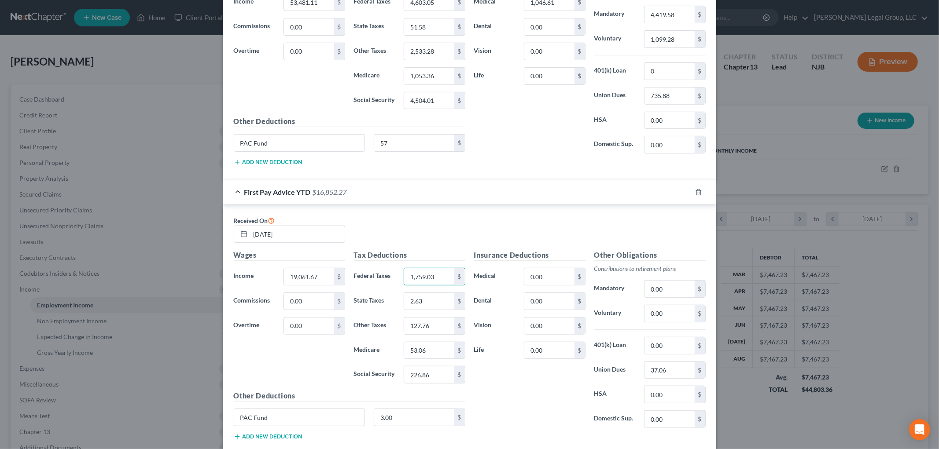
type input "1,759.03"
type input "1,616.03"
type input "377.94"
type input "18.51"
type input "909.84"
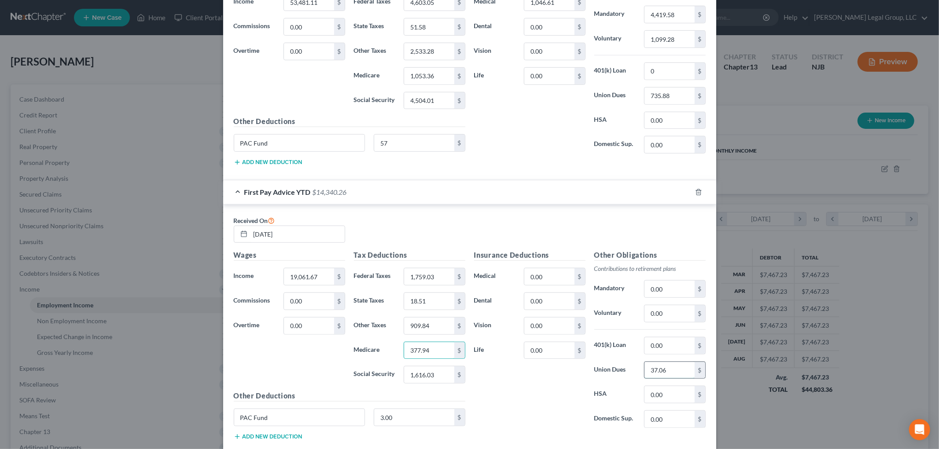
click at [680, 371] on input "37.06" at bounding box center [669, 370] width 50 height 17
type input "263.92"
type input "21"
click at [668, 291] on input "0.00" at bounding box center [669, 289] width 50 height 17
type input "1,979.32"
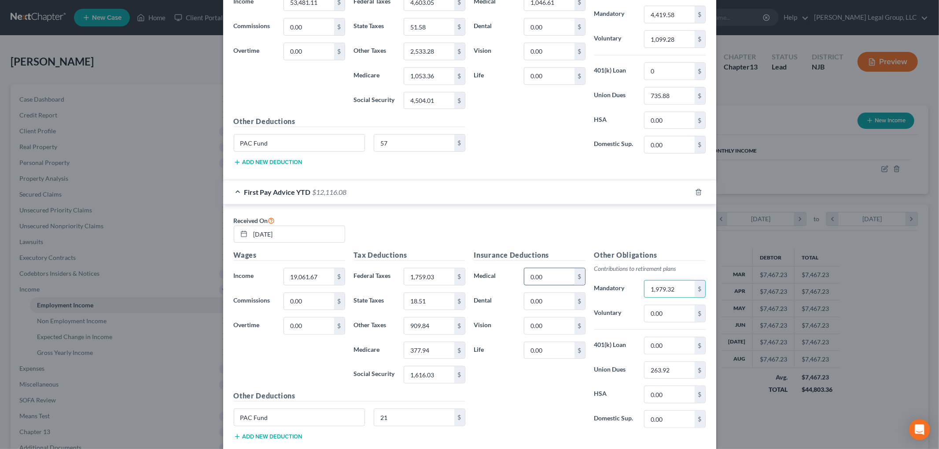
click at [555, 276] on input "0.00" at bounding box center [549, 276] width 50 height 17
type input "383.67"
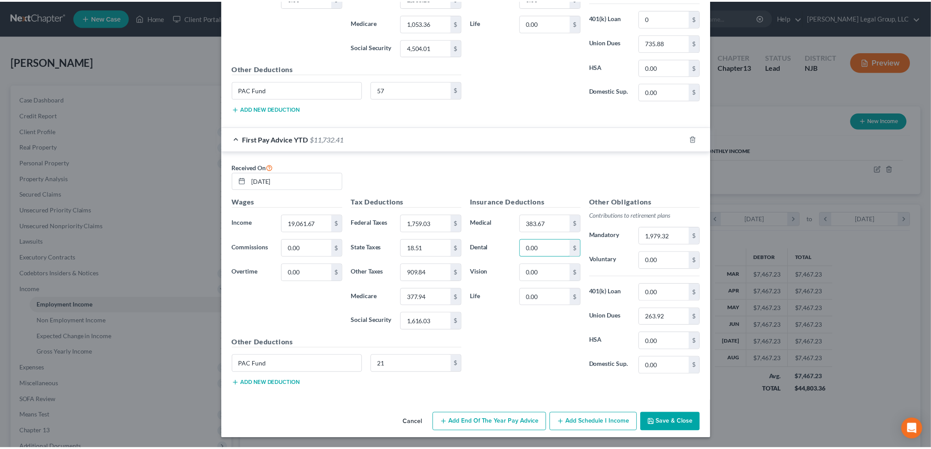
scroll to position [482, 0]
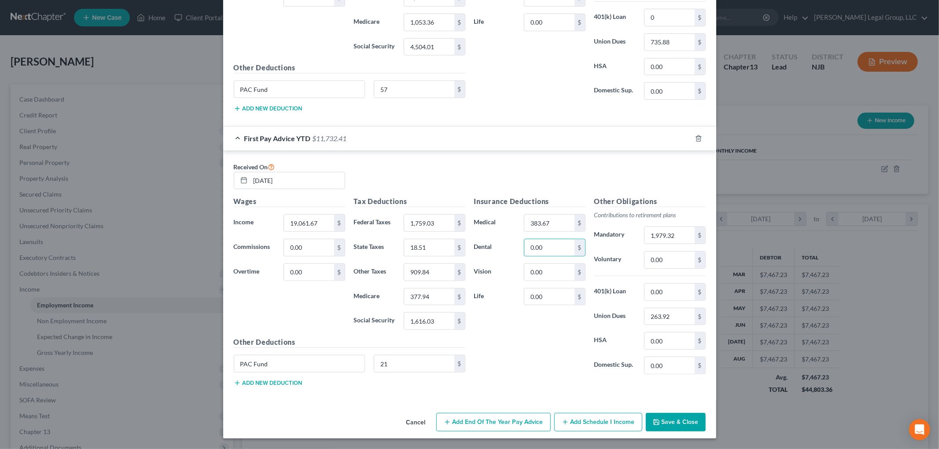
click at [655, 416] on button "Save & Close" at bounding box center [676, 422] width 60 height 18
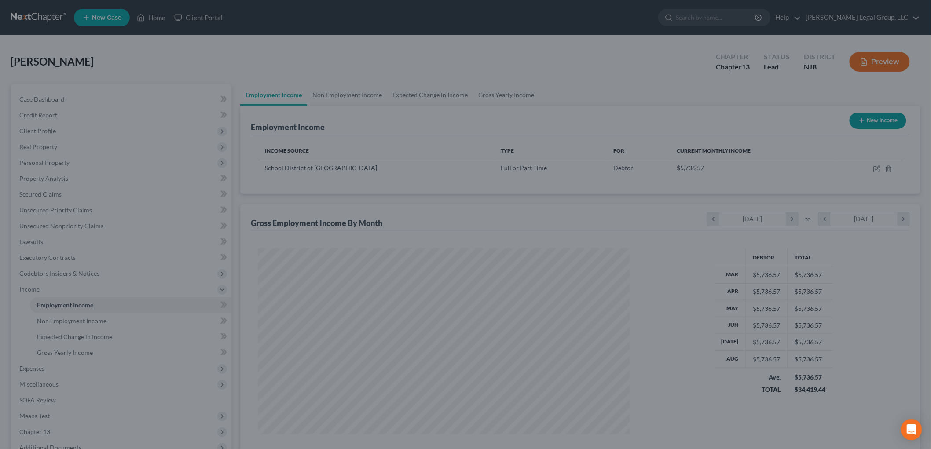
scroll to position [439918, 439716]
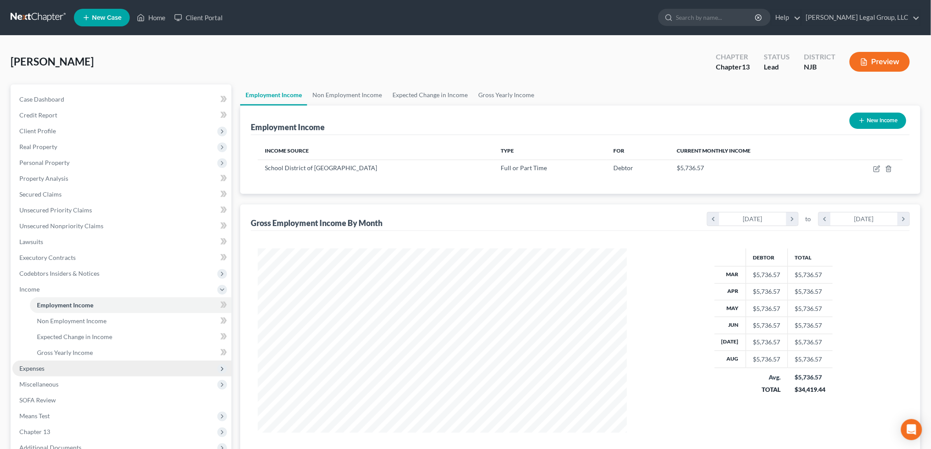
click at [41, 372] on span "Expenses" at bounding box center [121, 369] width 219 height 16
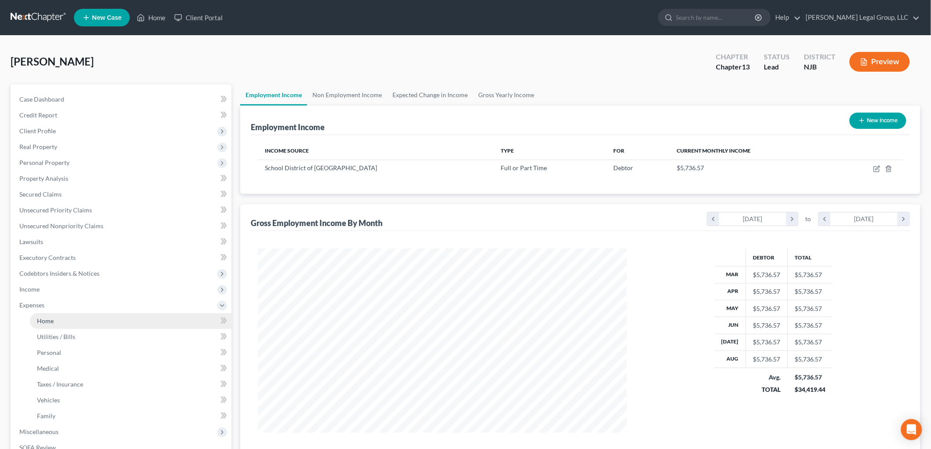
click at [60, 326] on link "Home" at bounding box center [131, 321] width 202 height 16
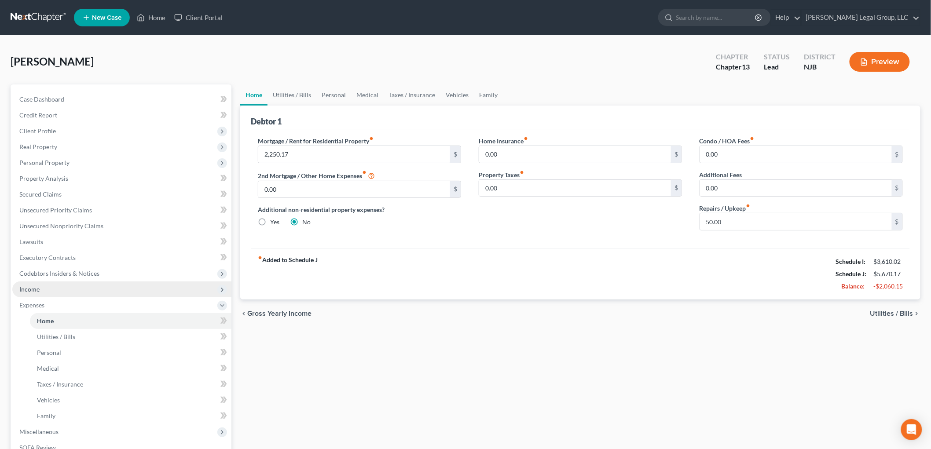
click at [49, 291] on span "Income" at bounding box center [121, 290] width 219 height 16
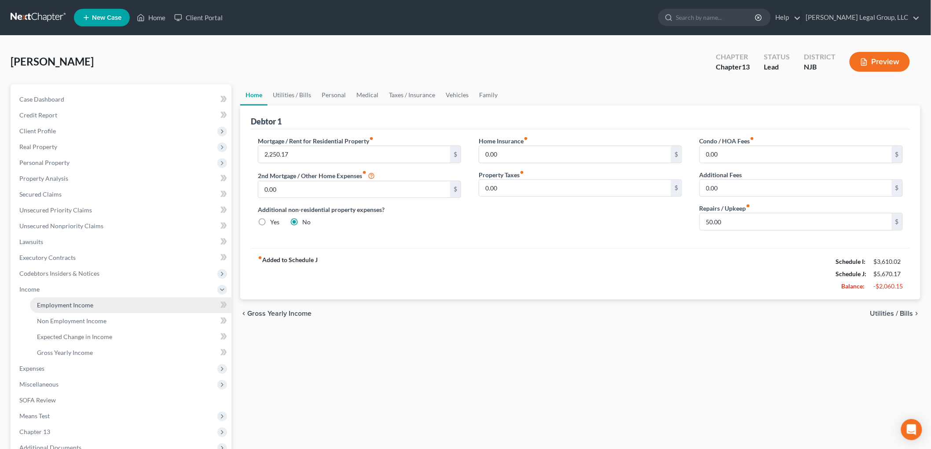
click at [65, 306] on span "Employment Income" at bounding box center [65, 304] width 56 height 7
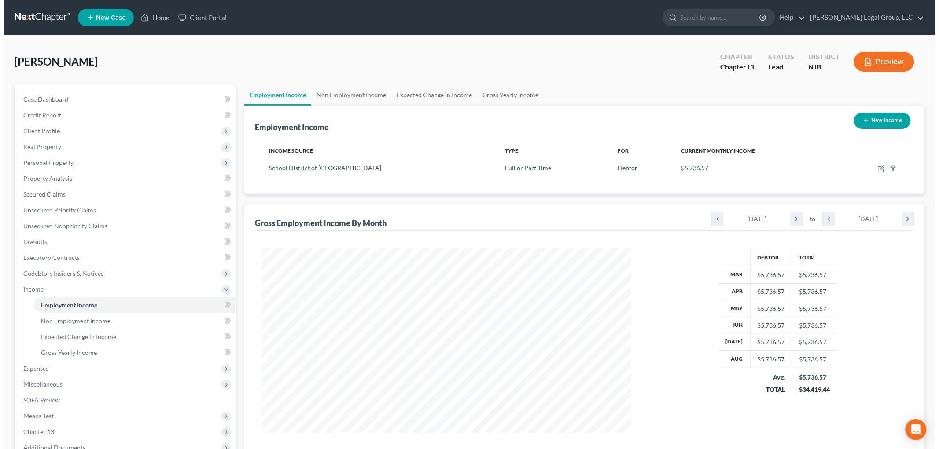
scroll to position [184, 386]
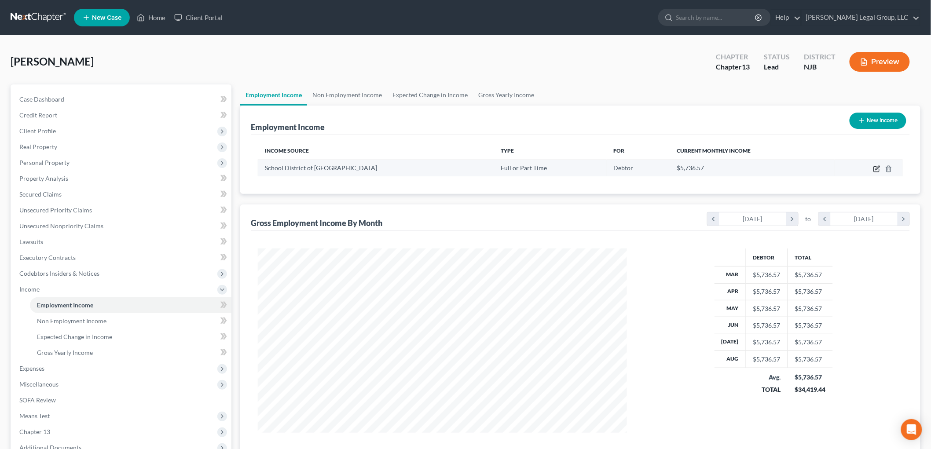
click at [875, 169] on icon "button" at bounding box center [877, 168] width 7 height 7
select select "0"
select select "39"
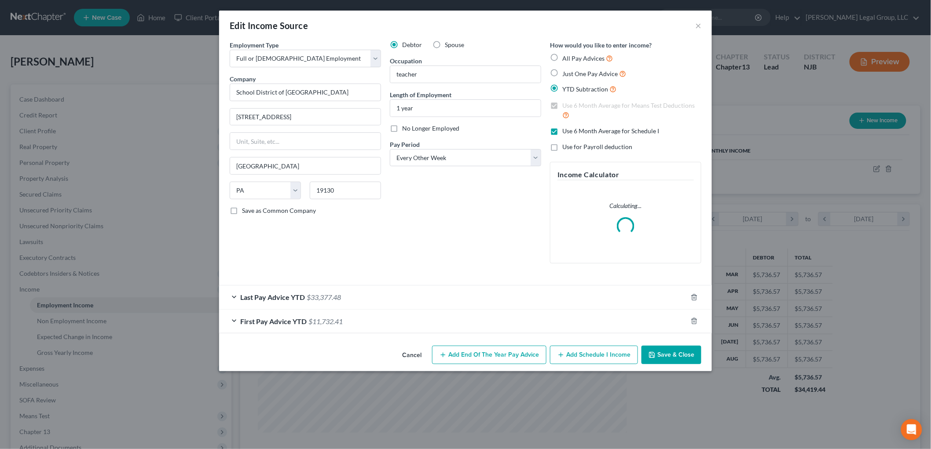
scroll to position [186, 390]
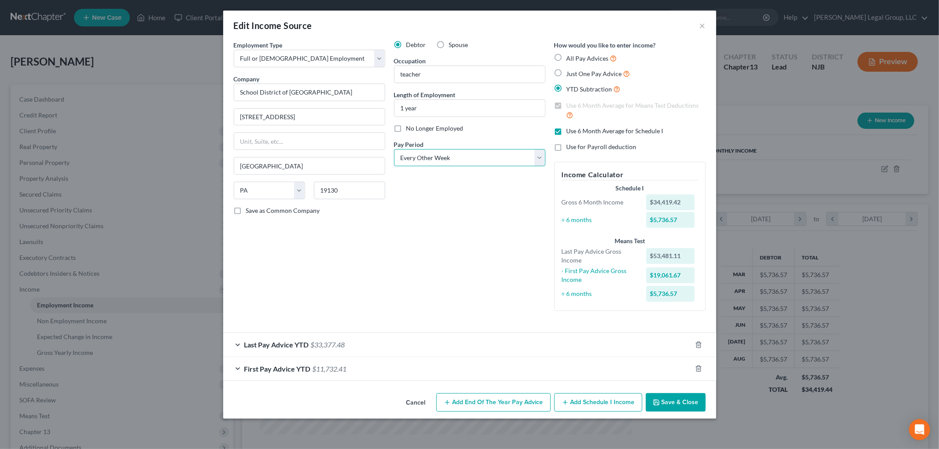
click at [464, 155] on select "Select Monthly Twice Monthly Every Other Week Weekly" at bounding box center [469, 158] width 151 height 18
select select "1"
click at [394, 149] on select "Select Monthly Twice Monthly Every Other Week Weekly" at bounding box center [469, 158] width 151 height 18
click at [662, 401] on button "Save & Close" at bounding box center [676, 402] width 60 height 18
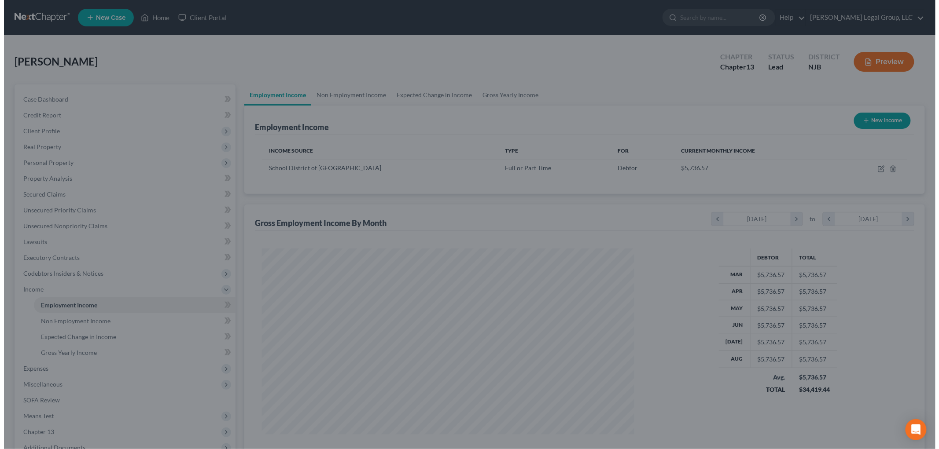
scroll to position [439918, 439716]
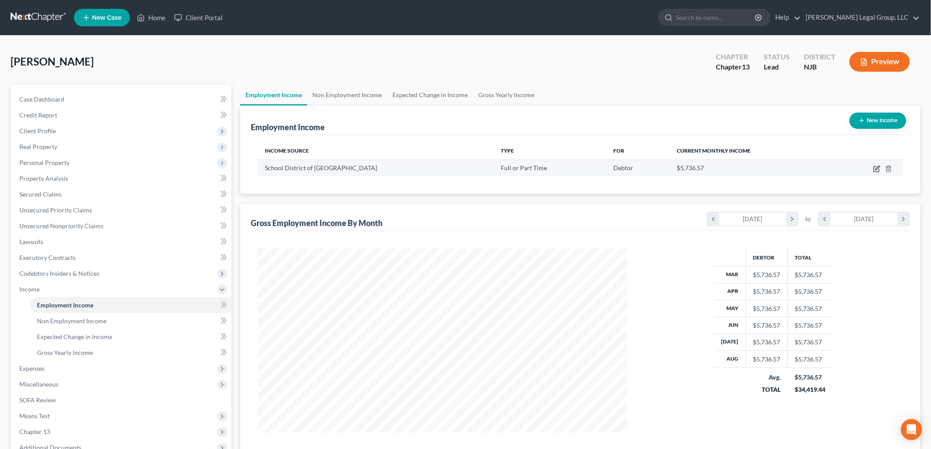
click at [877, 169] on icon "button" at bounding box center [878, 168] width 4 height 4
select select "0"
select select "39"
select select "1"
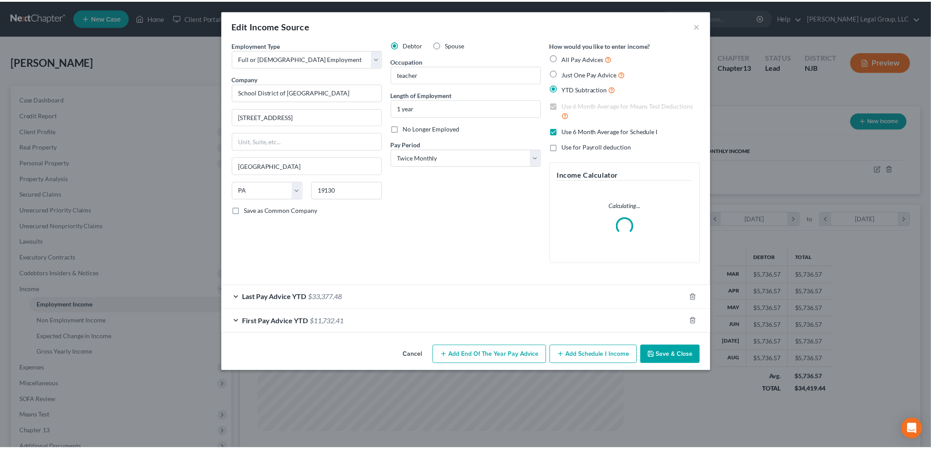
scroll to position [186, 390]
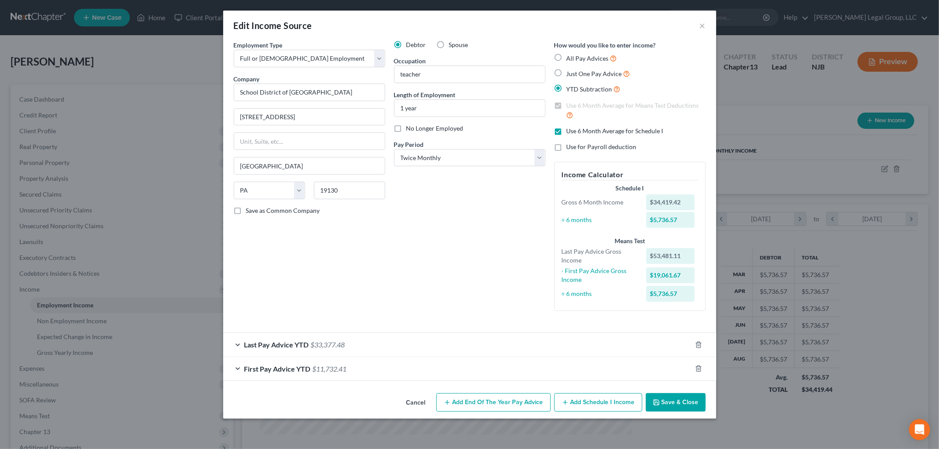
click at [707, 20] on div "Edit Income Source ×" at bounding box center [469, 26] width 493 height 30
click at [702, 22] on button "×" at bounding box center [702, 25] width 6 height 11
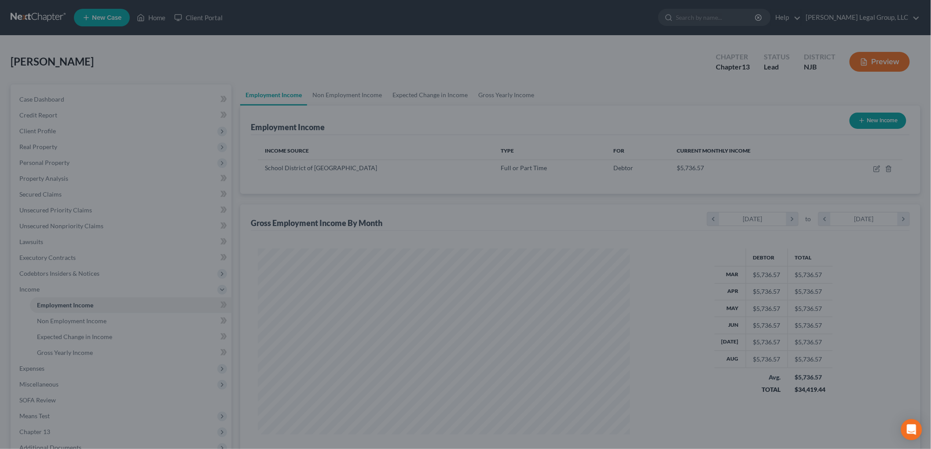
scroll to position [439918, 439716]
